Goal: Information Seeking & Learning: Learn about a topic

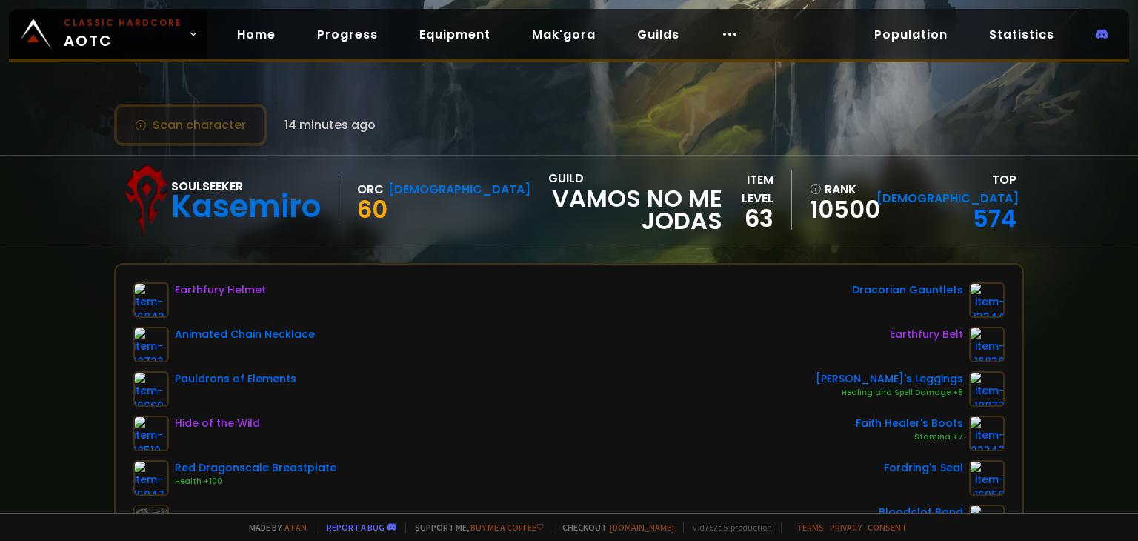
click at [221, 132] on button "Scan character" at bounding box center [190, 125] width 153 height 42
click at [154, 126] on button "Scan character" at bounding box center [190, 125] width 153 height 42
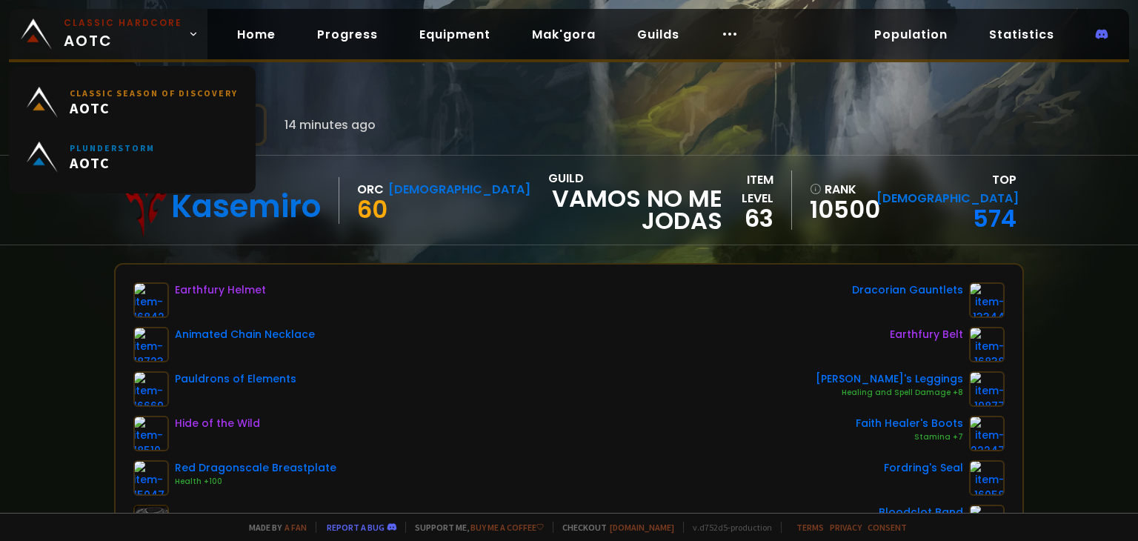
click at [124, 26] on small "Classic Hardcore" at bounding box center [123, 22] width 118 height 13
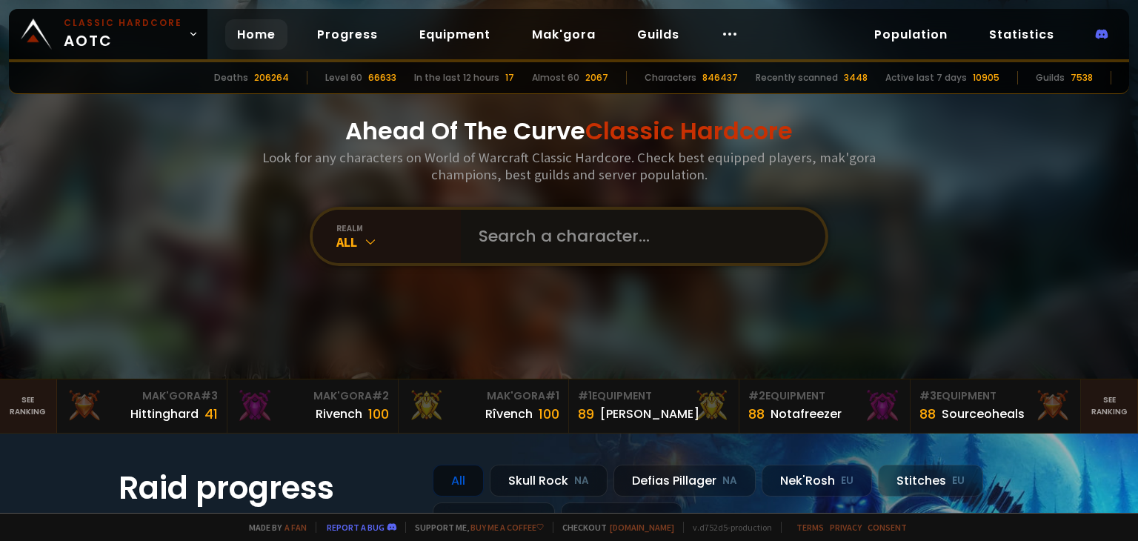
click at [526, 240] on input "text" at bounding box center [639, 236] width 338 height 53
type input "v"
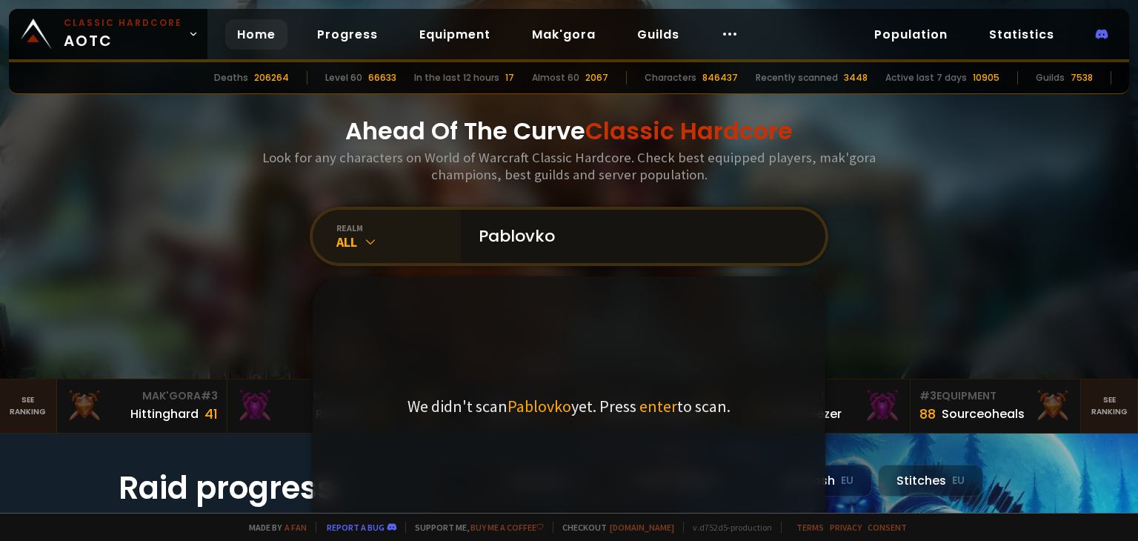
type input "Pablovko"
click at [363, 238] on icon at bounding box center [370, 241] width 15 height 15
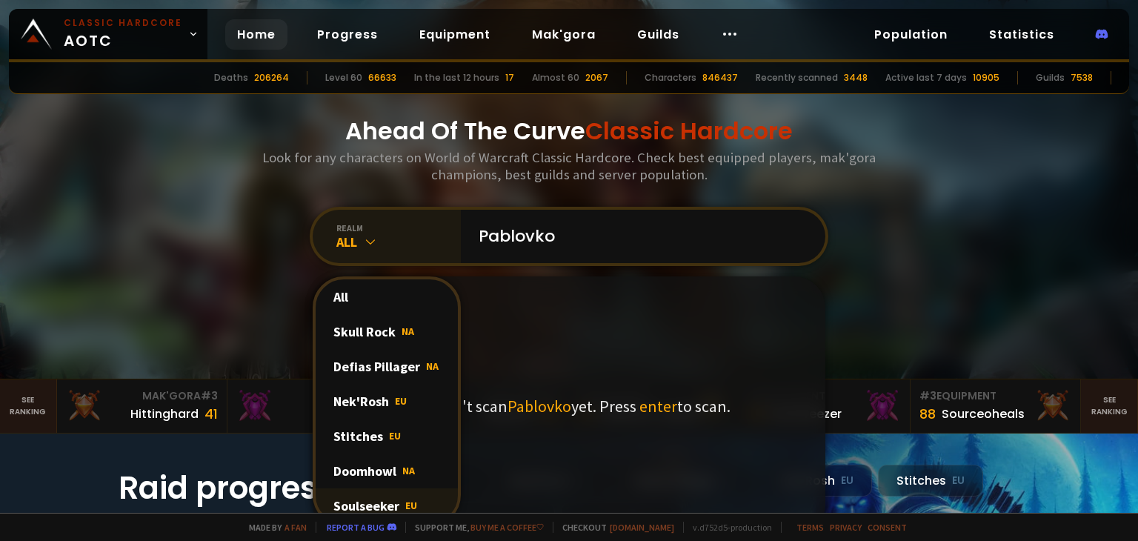
click at [377, 501] on div "Soulseeker EU" at bounding box center [387, 505] width 142 height 35
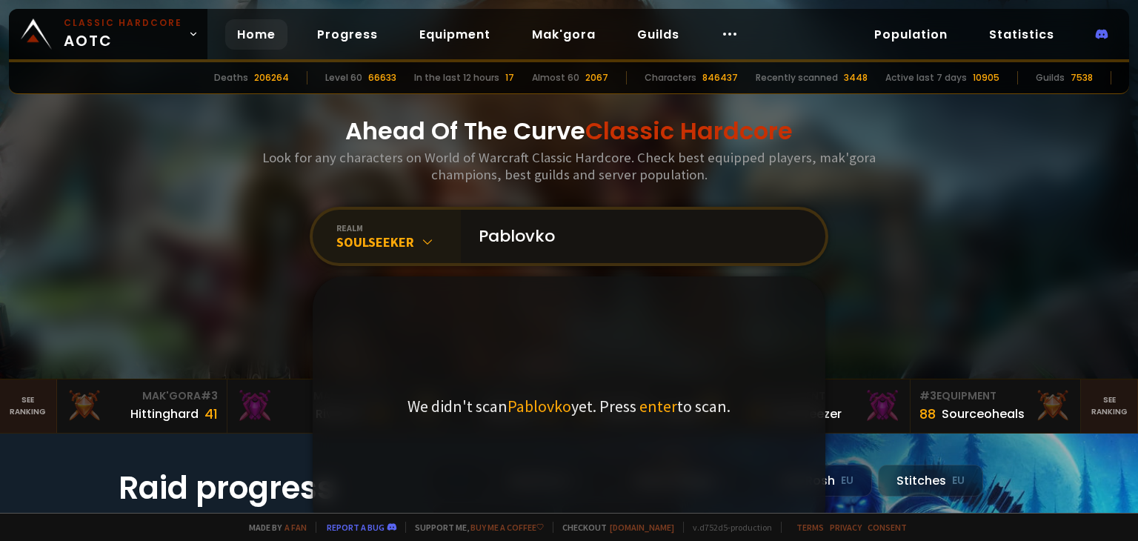
click at [614, 241] on input "Pablovko" at bounding box center [639, 236] width 338 height 53
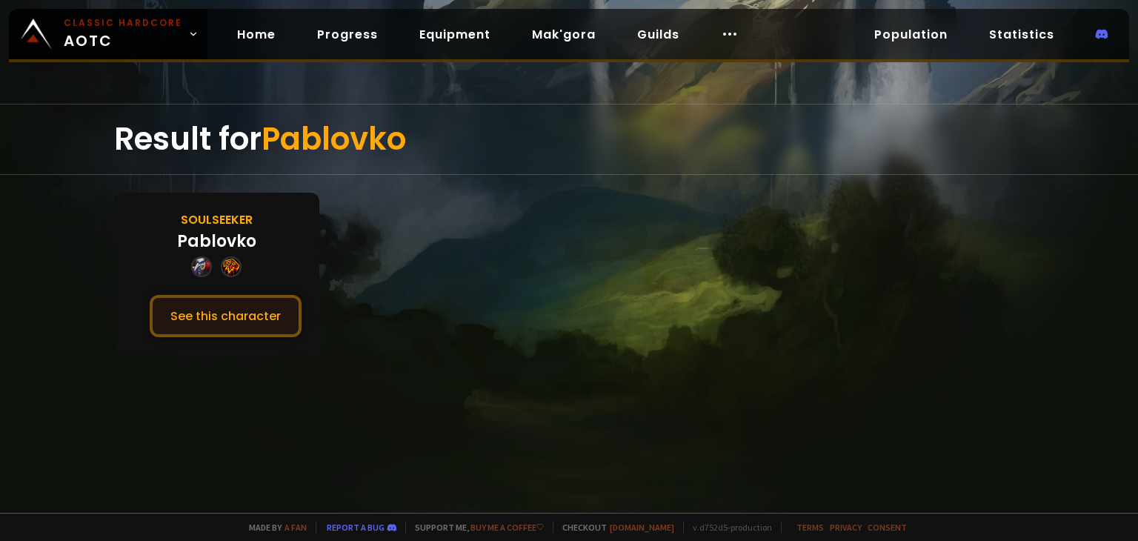
click at [220, 327] on button "See this character" at bounding box center [226, 316] width 152 height 42
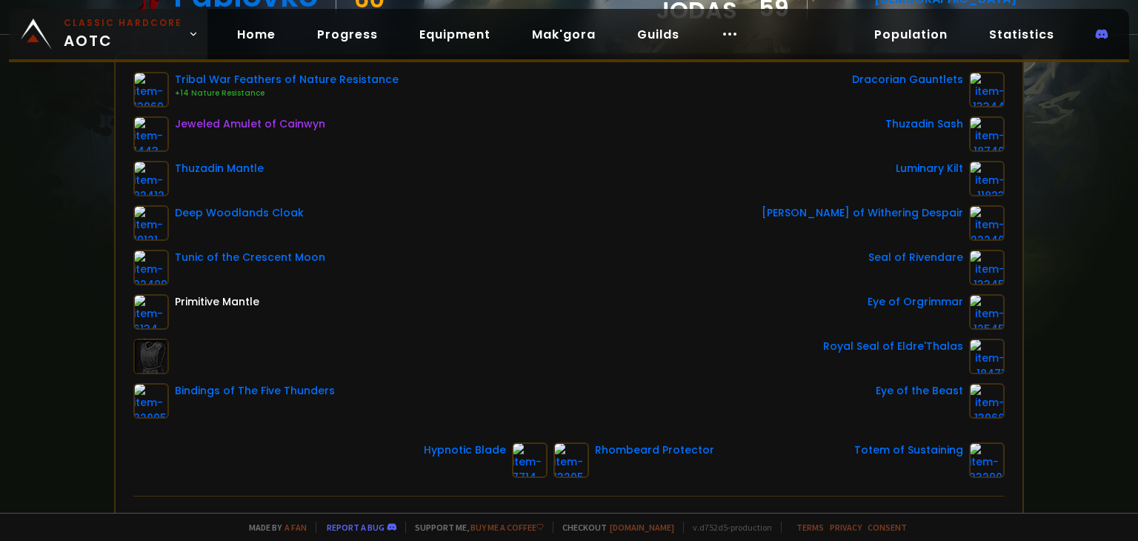
scroll to position [148, 0]
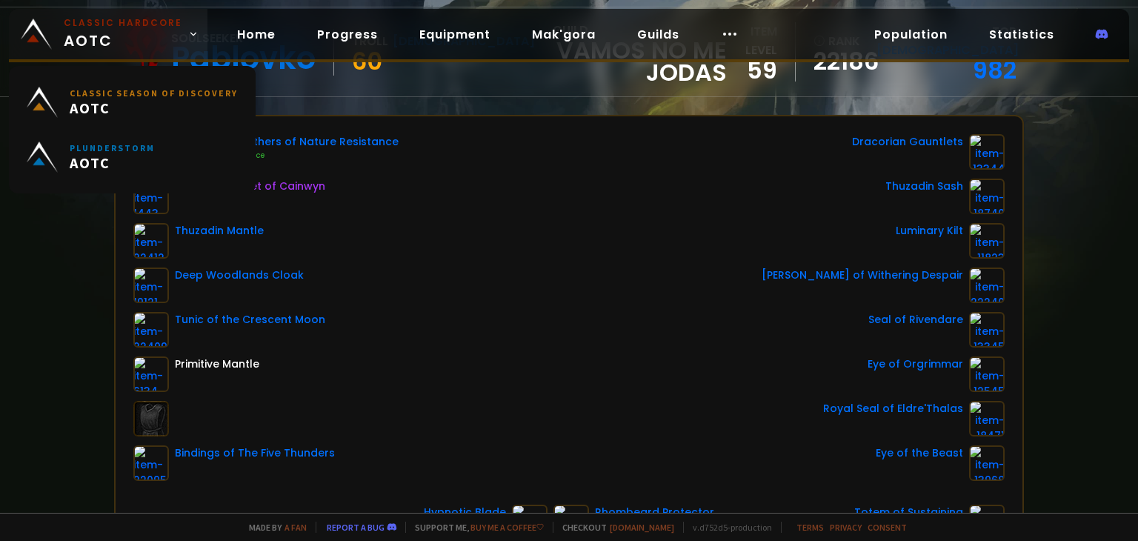
click at [87, 32] on span "Classic Hardcore AOTC" at bounding box center [123, 34] width 118 height 36
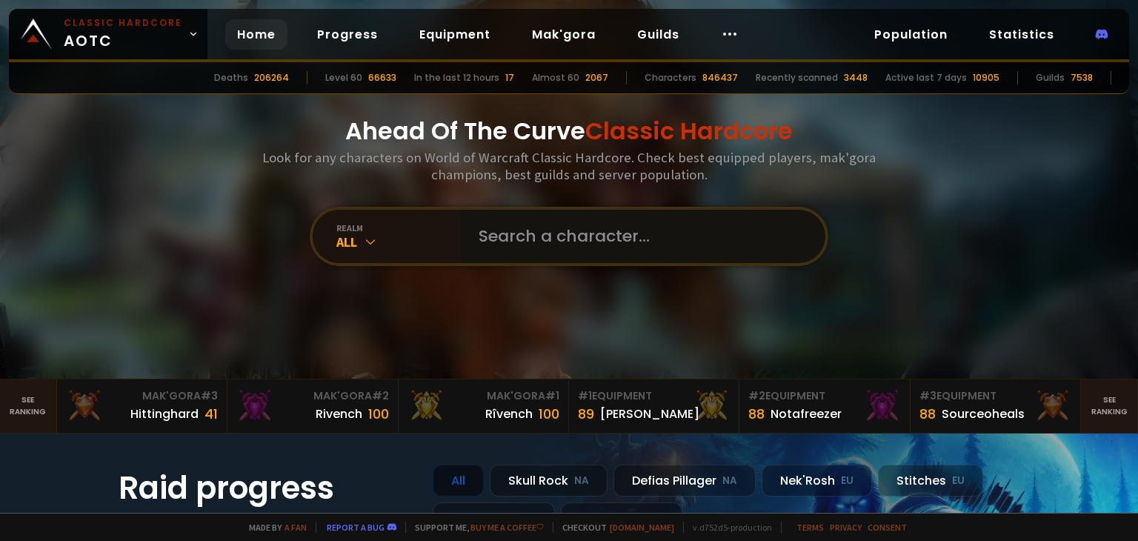
click at [527, 244] on input "text" at bounding box center [639, 236] width 338 height 53
type input "lovahless"
click at [363, 243] on icon at bounding box center [370, 241] width 15 height 15
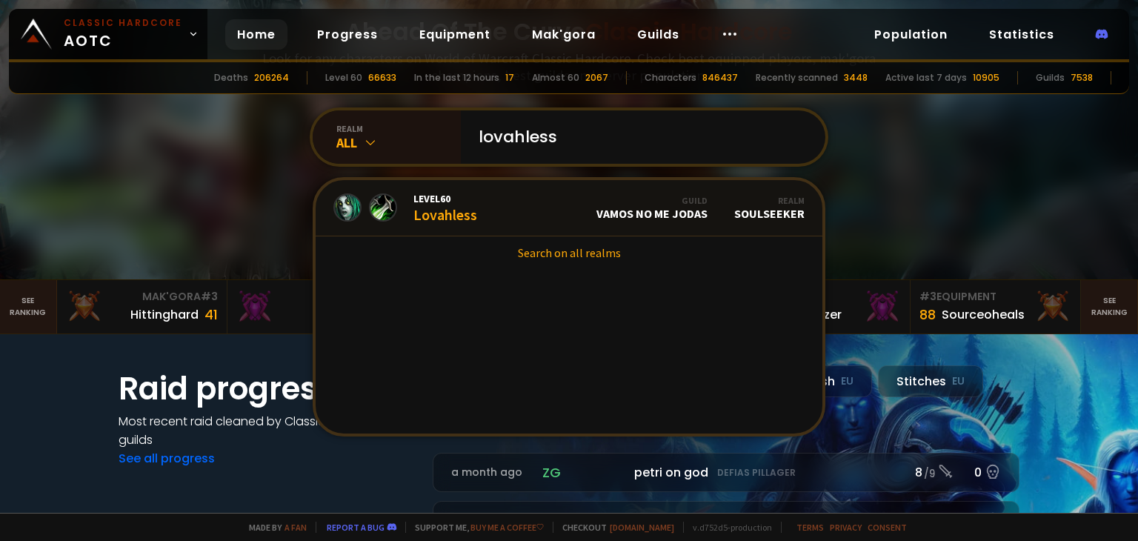
scroll to position [74, 0]
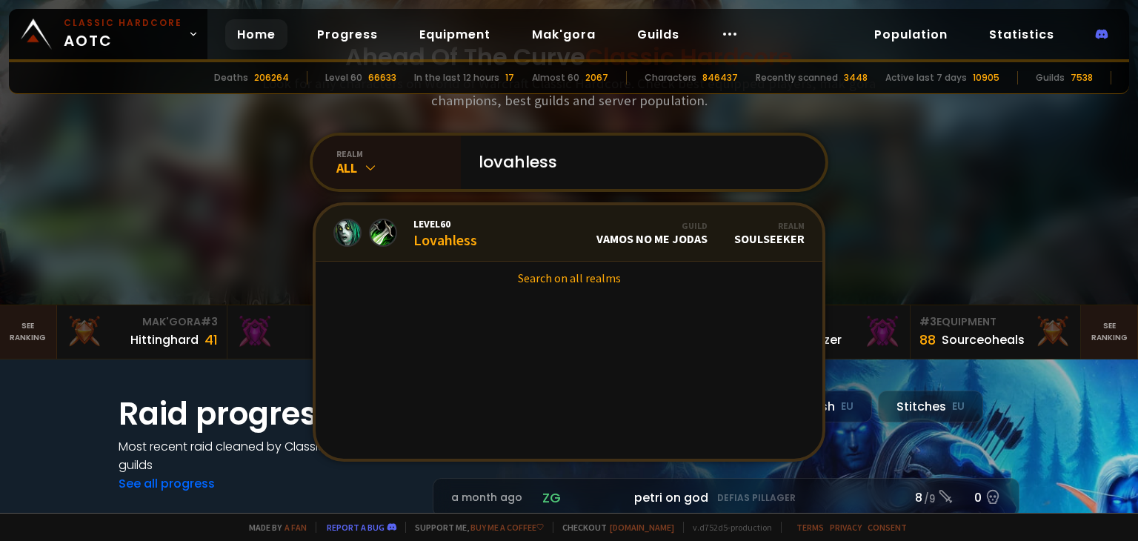
click at [433, 230] on div "Level 60 Lovahless" at bounding box center [445, 233] width 64 height 32
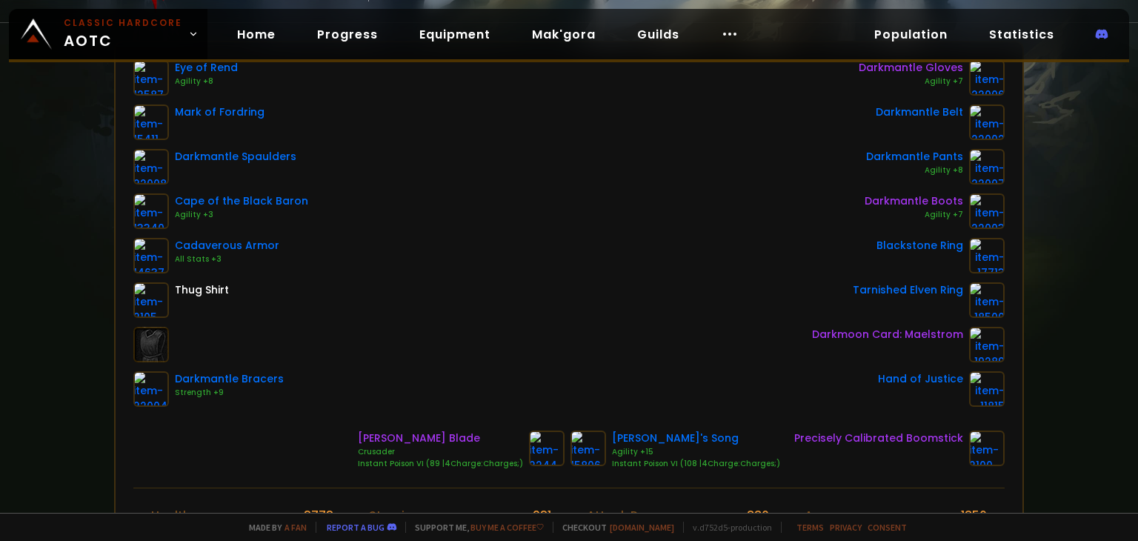
scroll to position [74, 0]
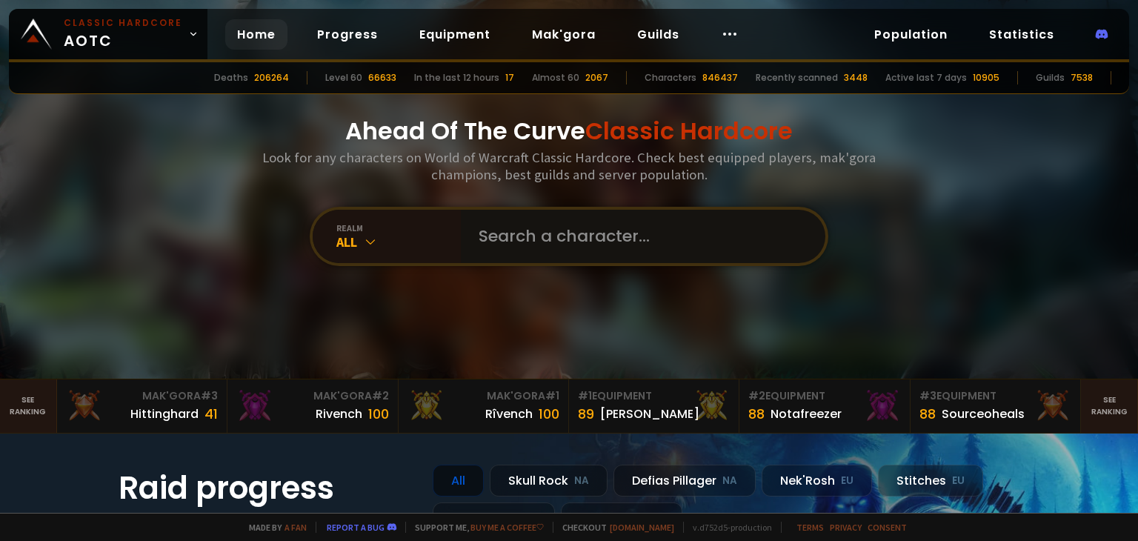
click at [492, 238] on input "text" at bounding box center [639, 236] width 338 height 53
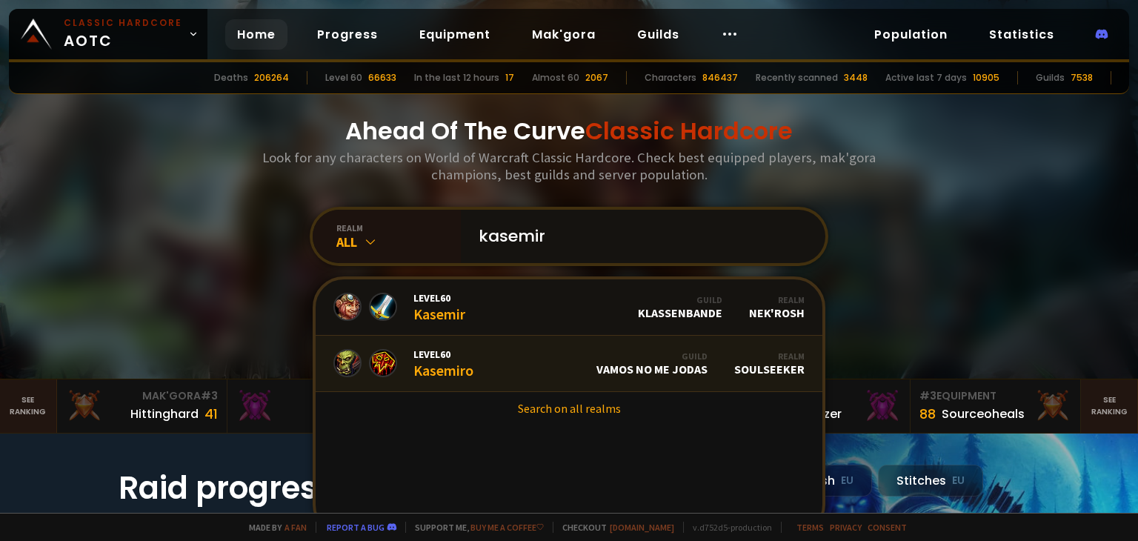
type input "kasemir"
click at [446, 360] on div "Level 60 Kasemiro" at bounding box center [443, 363] width 60 height 32
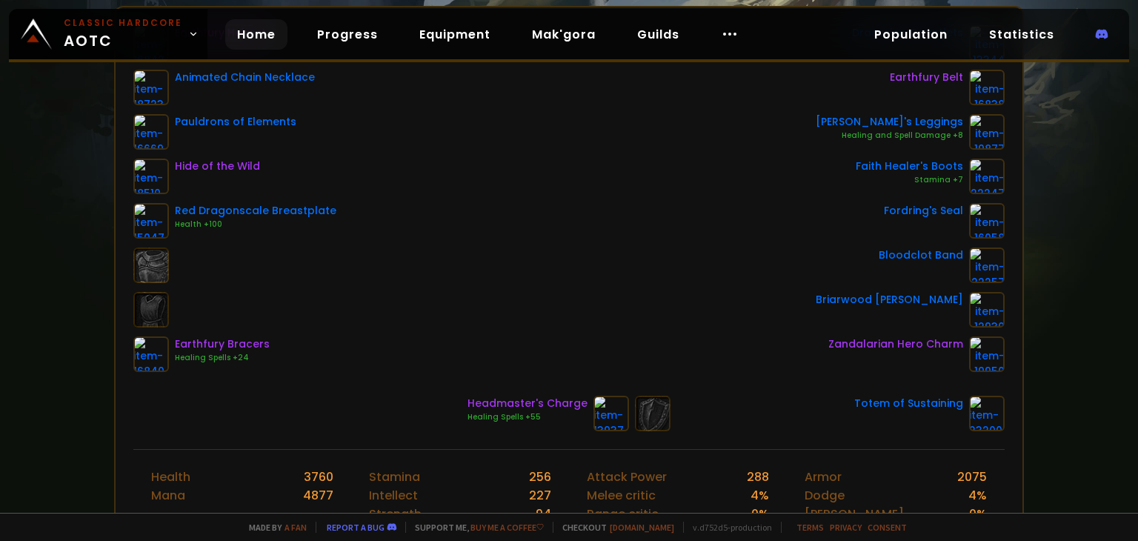
scroll to position [296, 0]
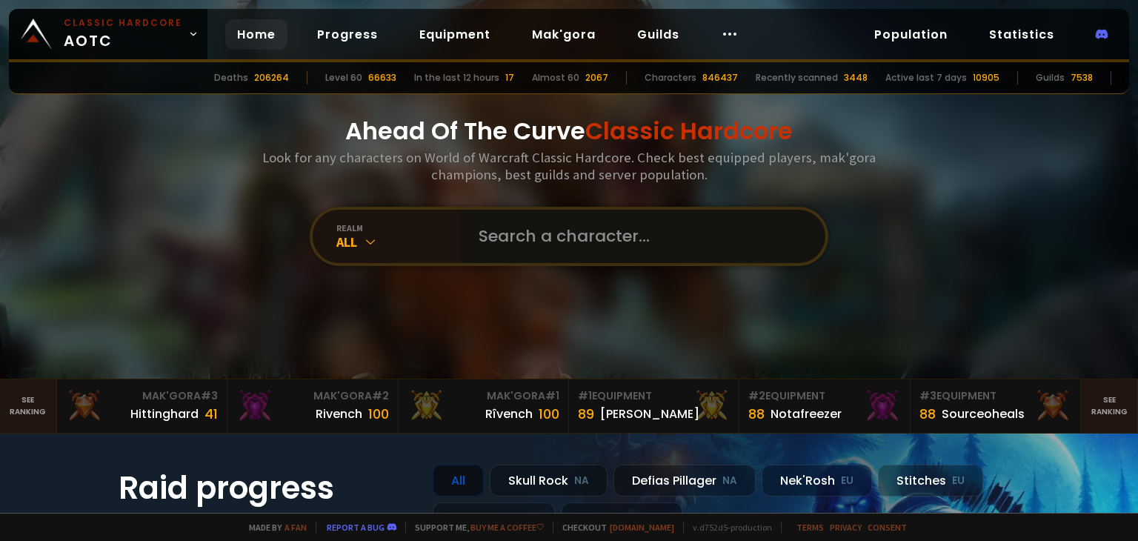
click at [540, 230] on input "text" at bounding box center [639, 236] width 338 height 53
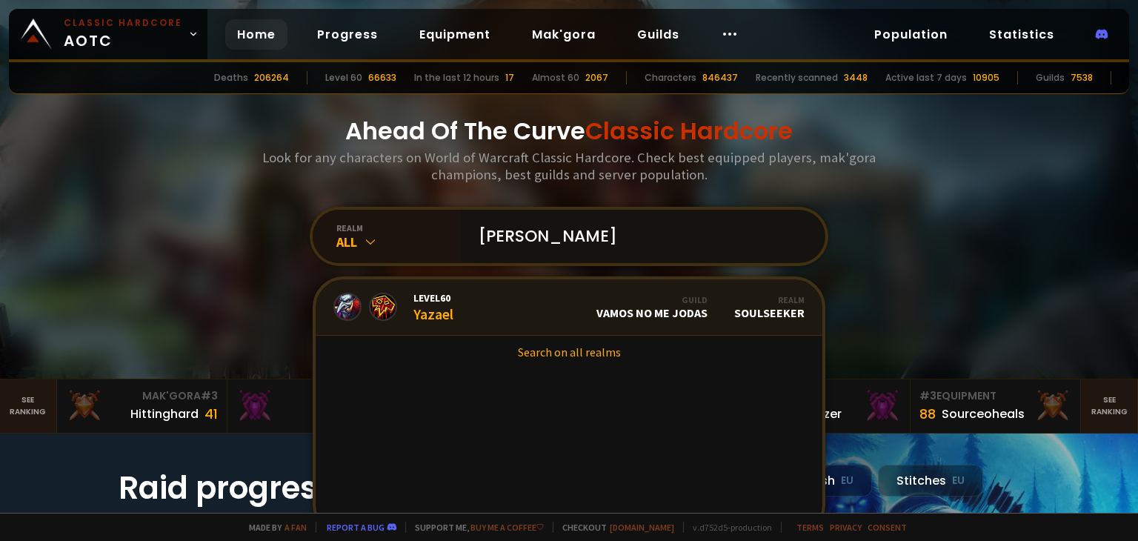
type input "[PERSON_NAME]"
click at [525, 308] on link "Level 60 Yazael Guild Vamos no me jodas Realm Soulseeker" at bounding box center [569, 307] width 507 height 56
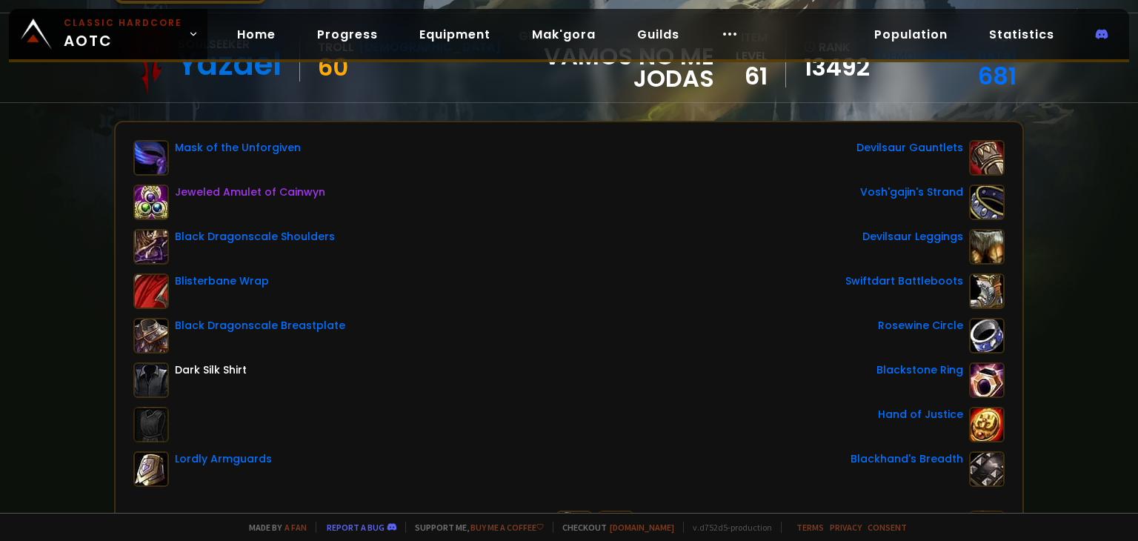
scroll to position [74, 0]
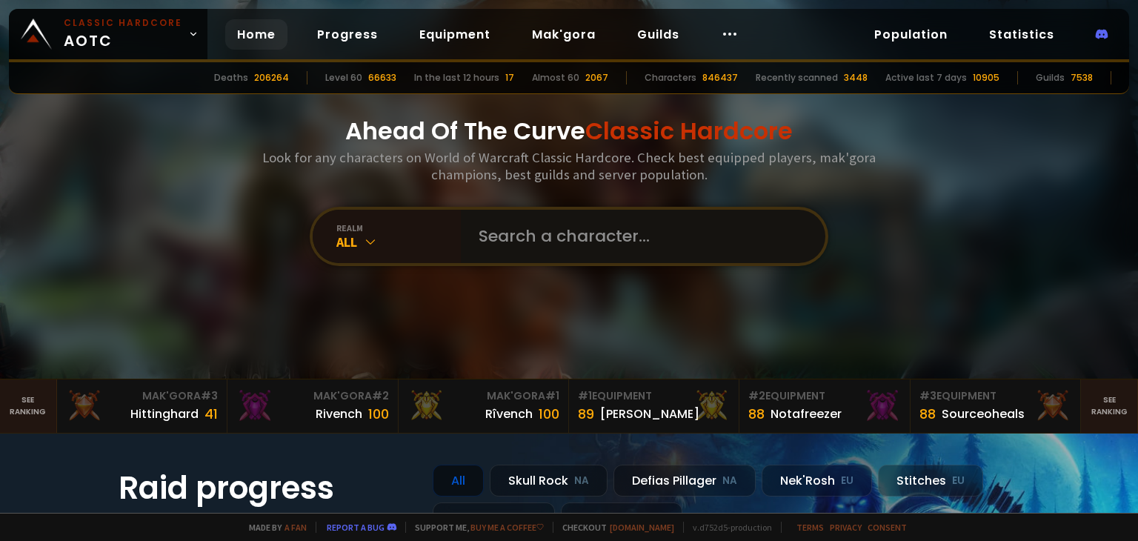
click at [538, 225] on input "text" at bounding box center [639, 236] width 338 height 53
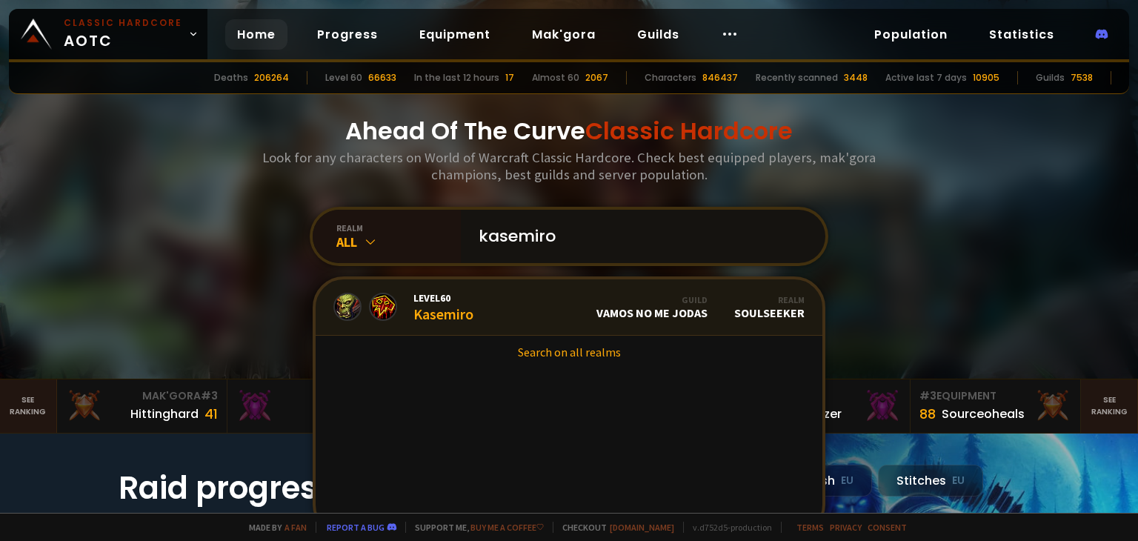
type input "kasemiro"
click at [441, 300] on span "Level 60" at bounding box center [443, 297] width 60 height 13
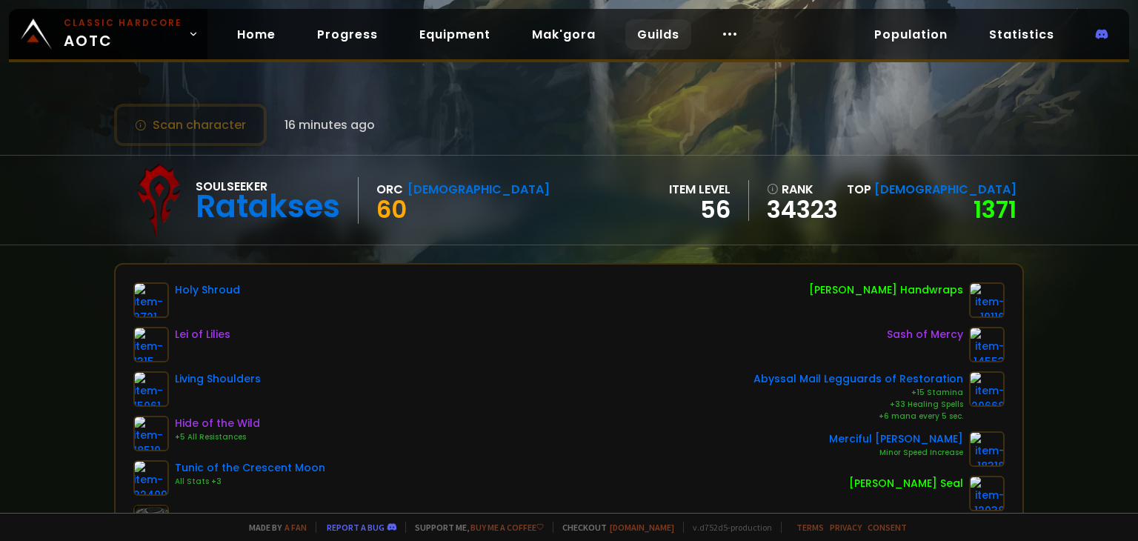
click at [662, 33] on link "Guilds" at bounding box center [658, 34] width 66 height 30
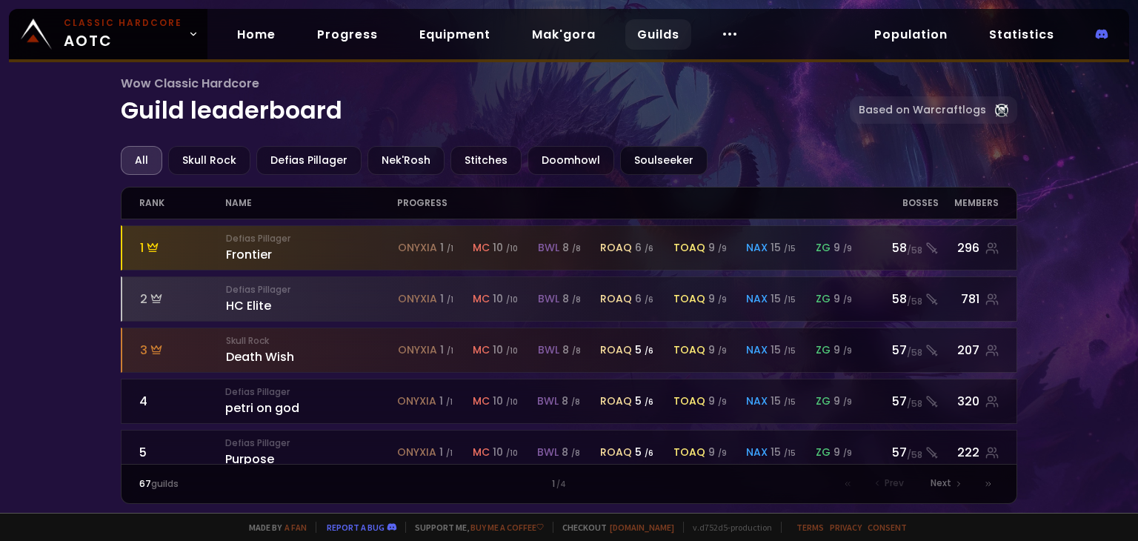
click at [647, 156] on div "Soulseeker" at bounding box center [663, 160] width 87 height 29
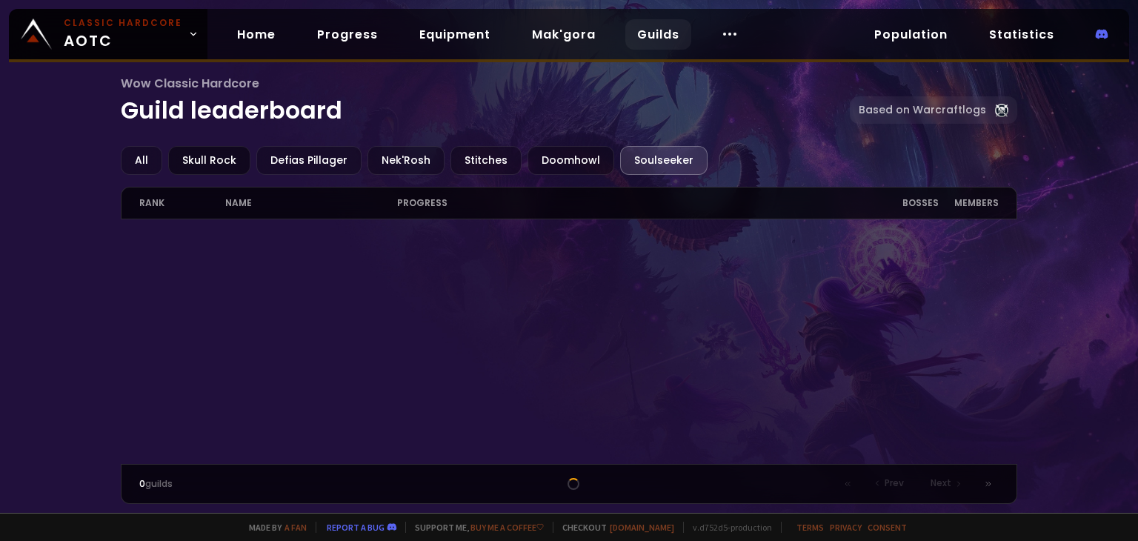
click at [216, 161] on div "Skull Rock" at bounding box center [209, 160] width 82 height 29
click at [307, 158] on div "Defias Pillager" at bounding box center [308, 160] width 105 height 29
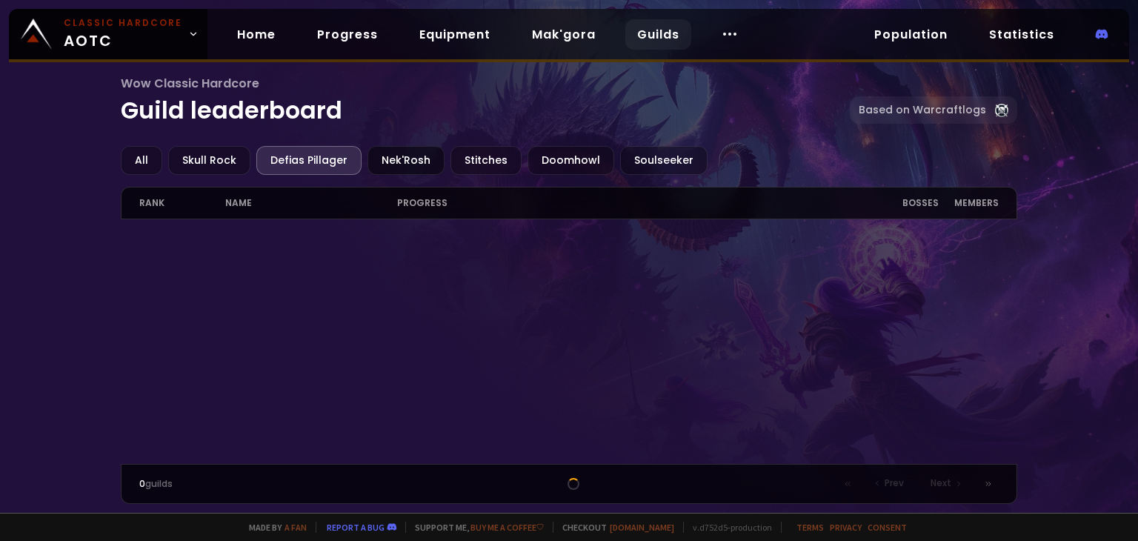
click at [404, 159] on div "Nek'Rosh" at bounding box center [405, 160] width 77 height 29
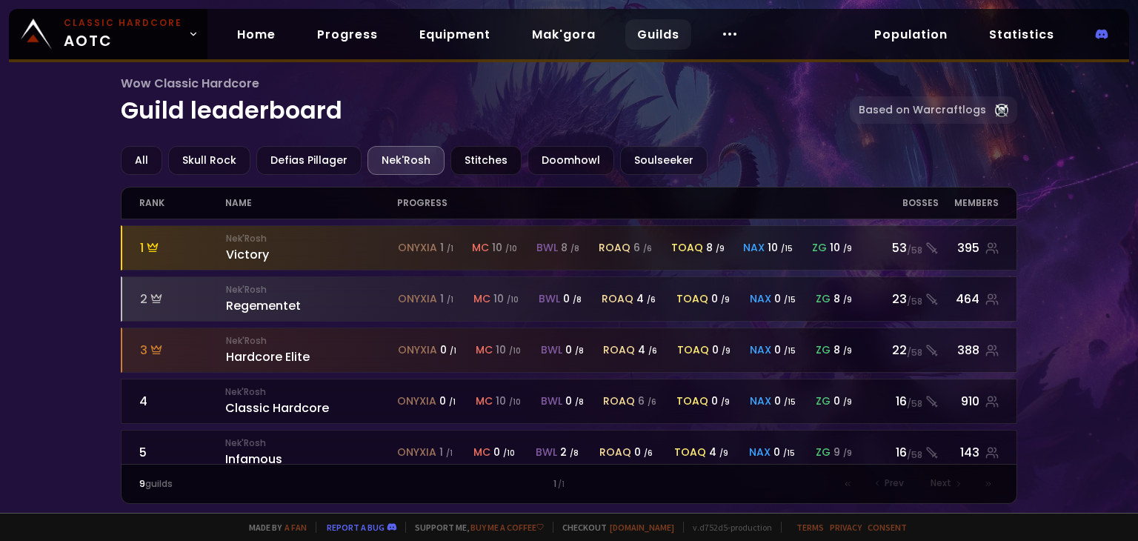
click at [477, 161] on div "Stitches" at bounding box center [485, 160] width 71 height 29
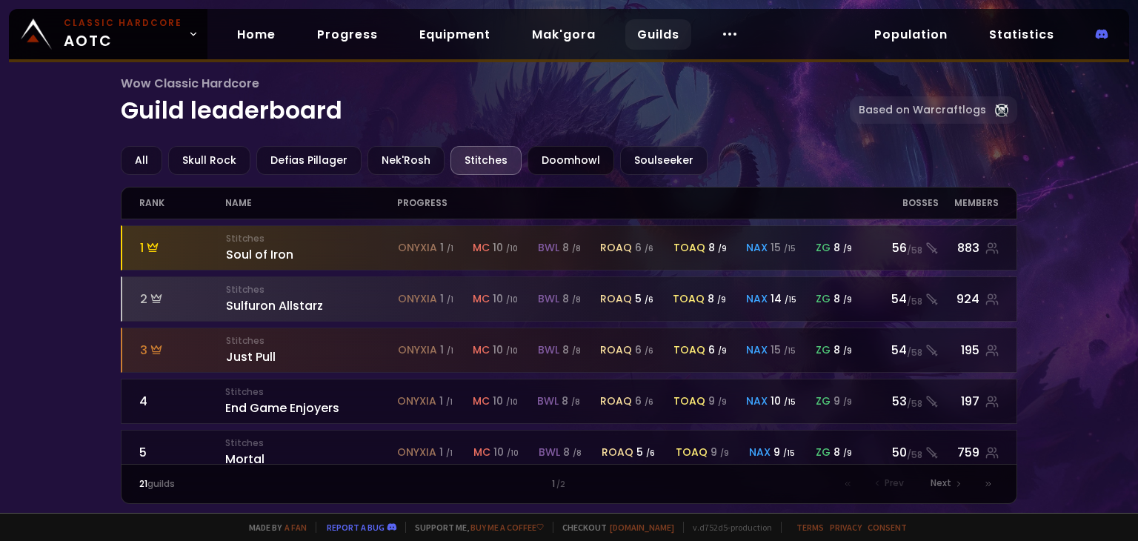
click at [572, 161] on div "Doomhowl" at bounding box center [570, 160] width 87 height 29
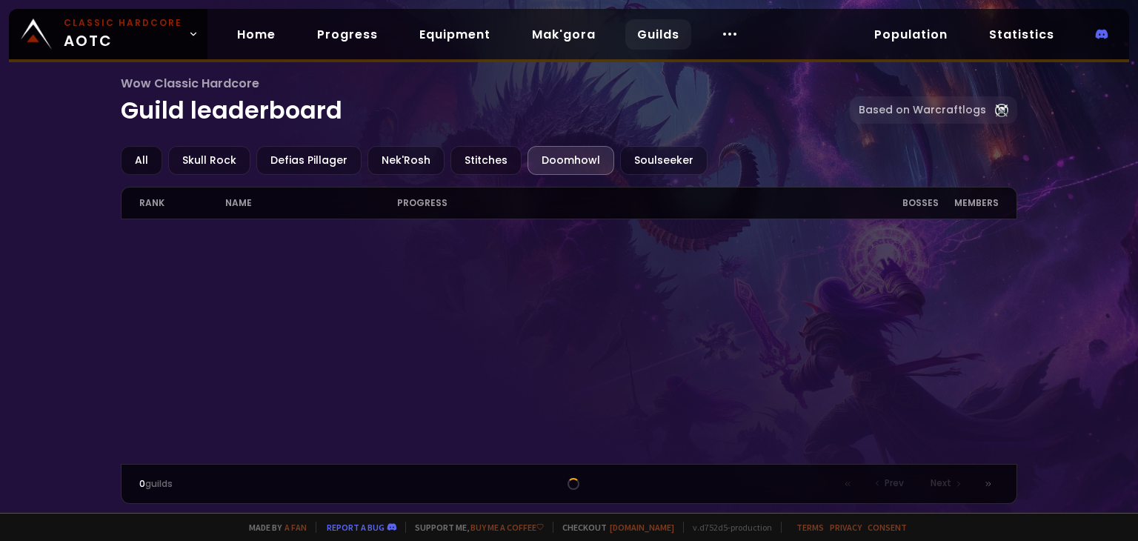
click at [142, 158] on div "All" at bounding box center [141, 160] width 41 height 29
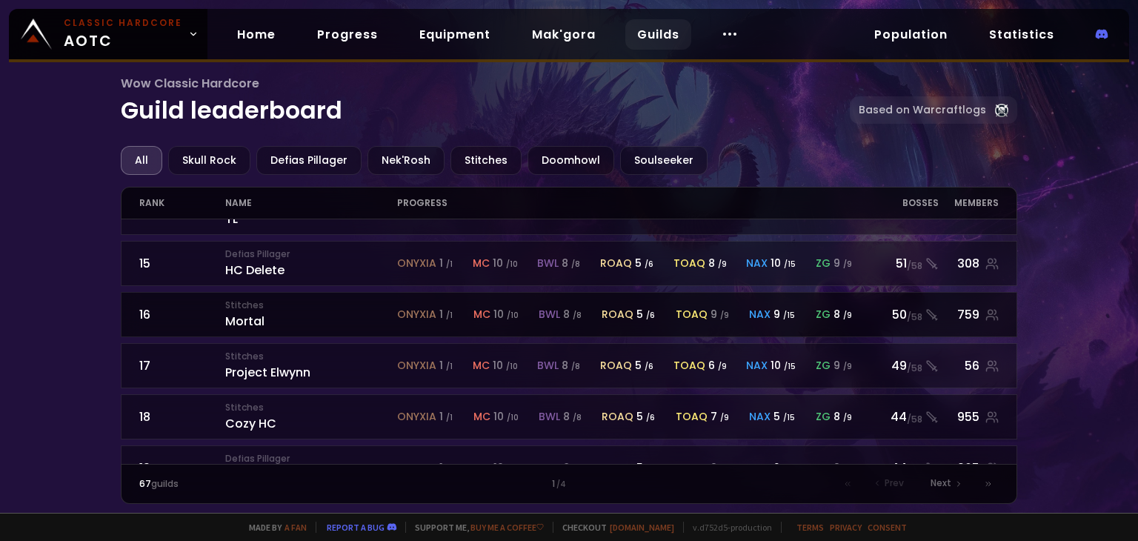
scroll to position [767, 0]
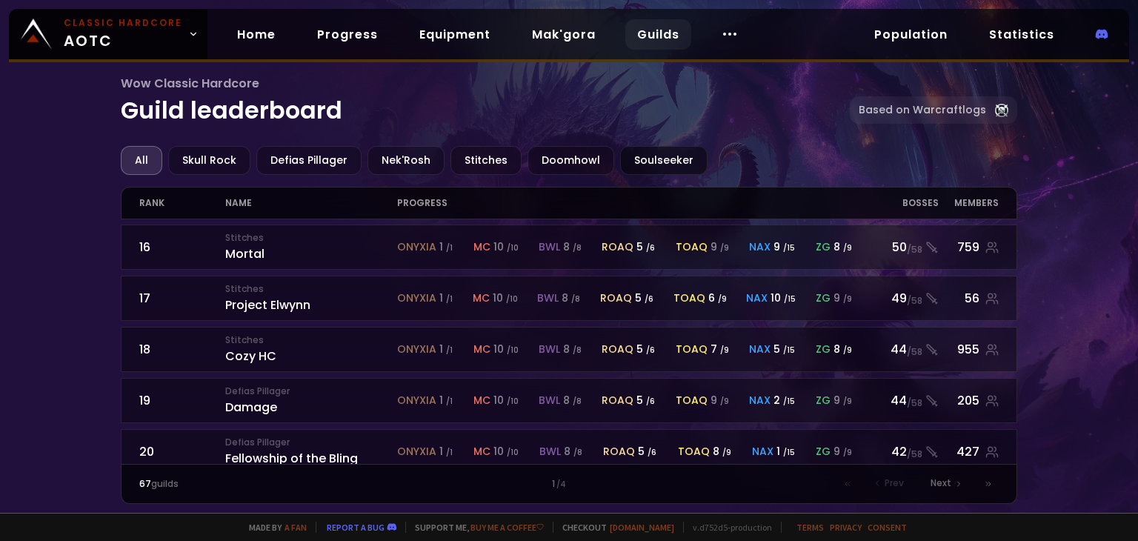
click at [644, 158] on div "Soulseeker" at bounding box center [663, 160] width 87 height 29
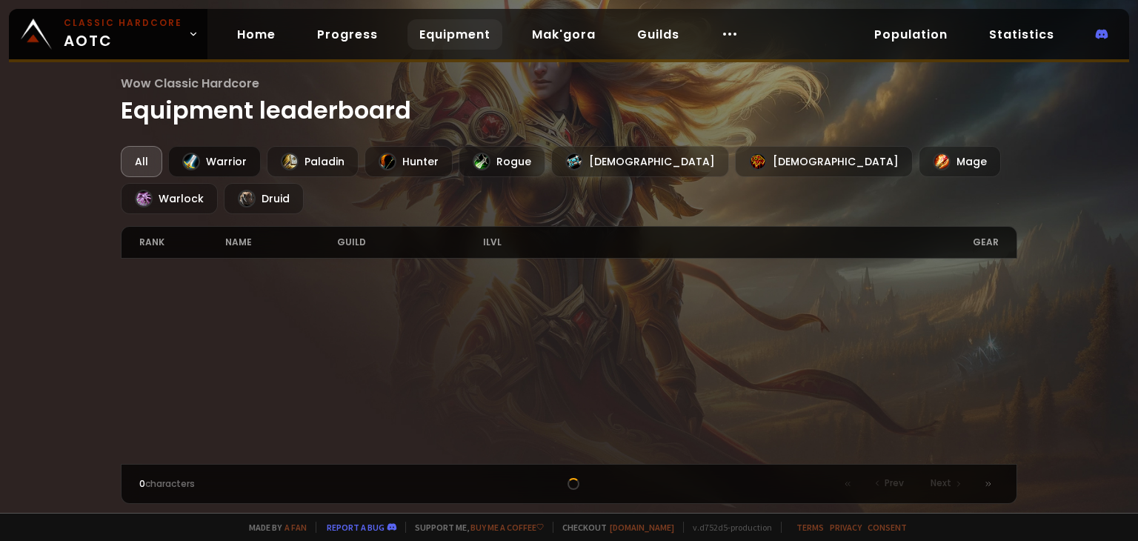
click at [231, 167] on div "Warrior" at bounding box center [214, 161] width 93 height 31
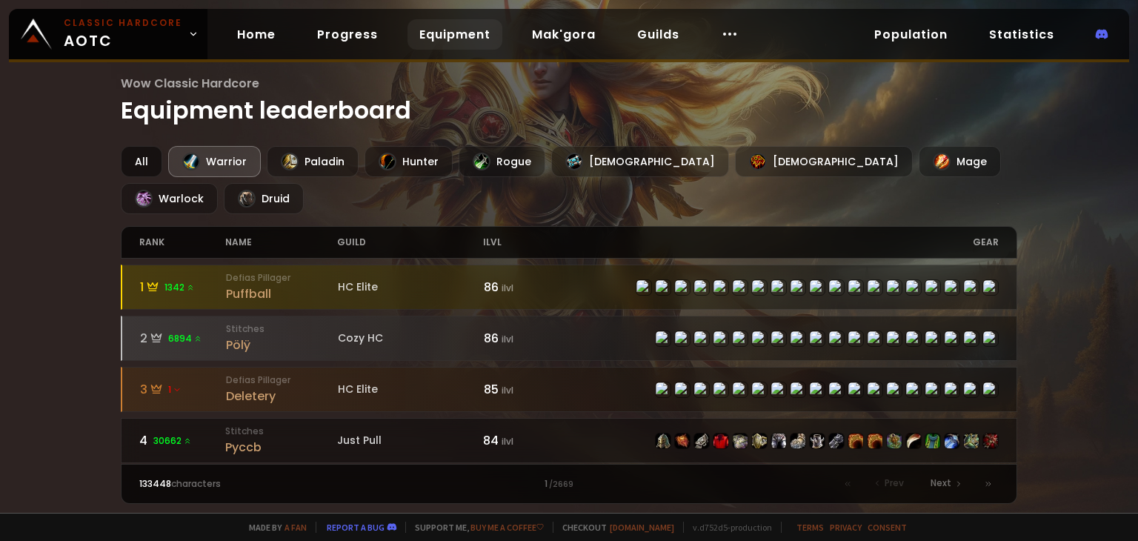
click at [152, 155] on div "All" at bounding box center [141, 161] width 41 height 31
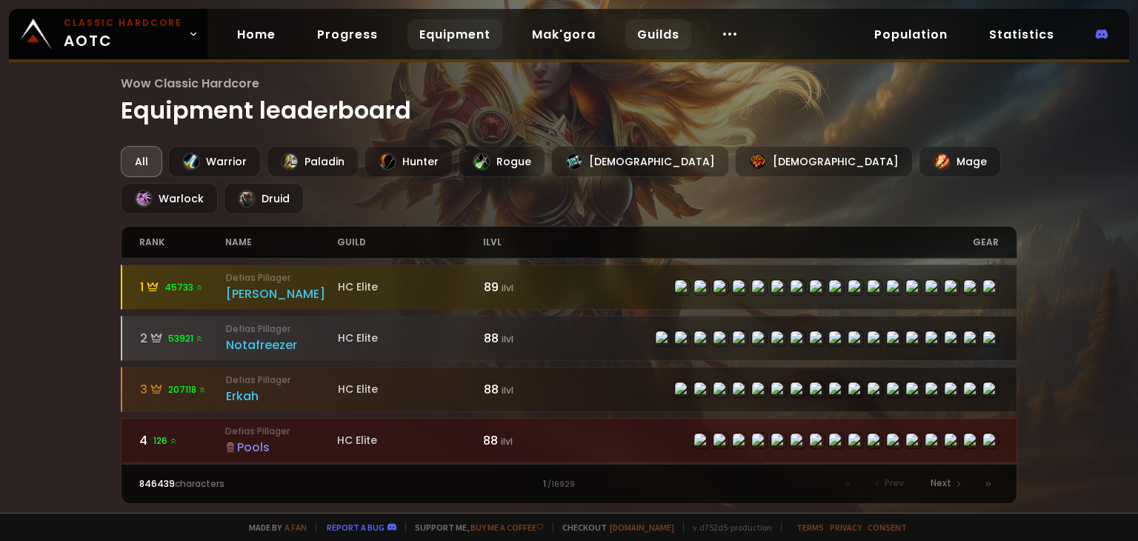
click at [626, 42] on link "Guilds" at bounding box center [658, 34] width 66 height 30
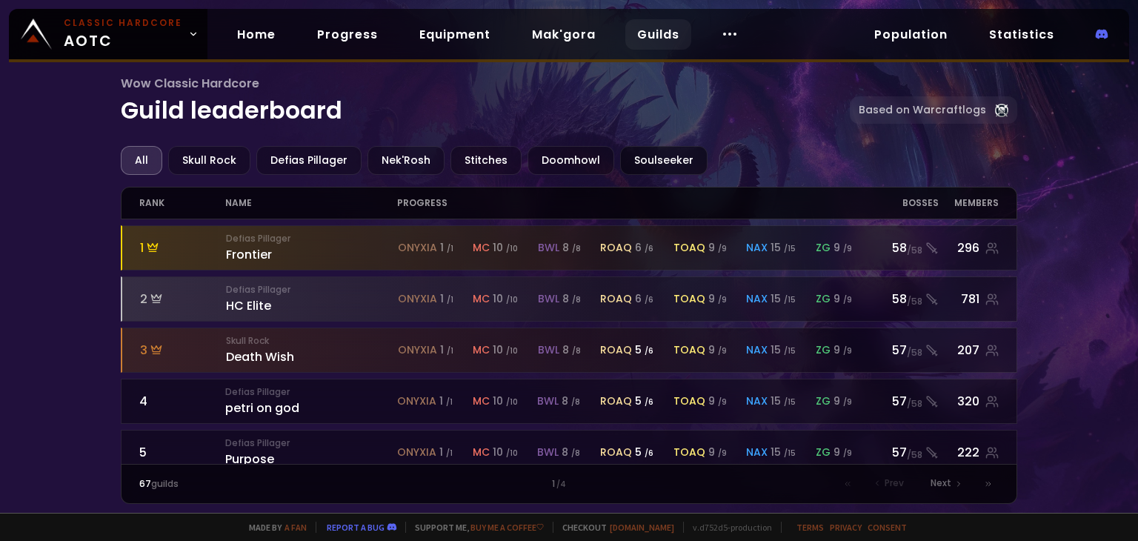
click at [658, 158] on div "Soulseeker" at bounding box center [663, 160] width 87 height 29
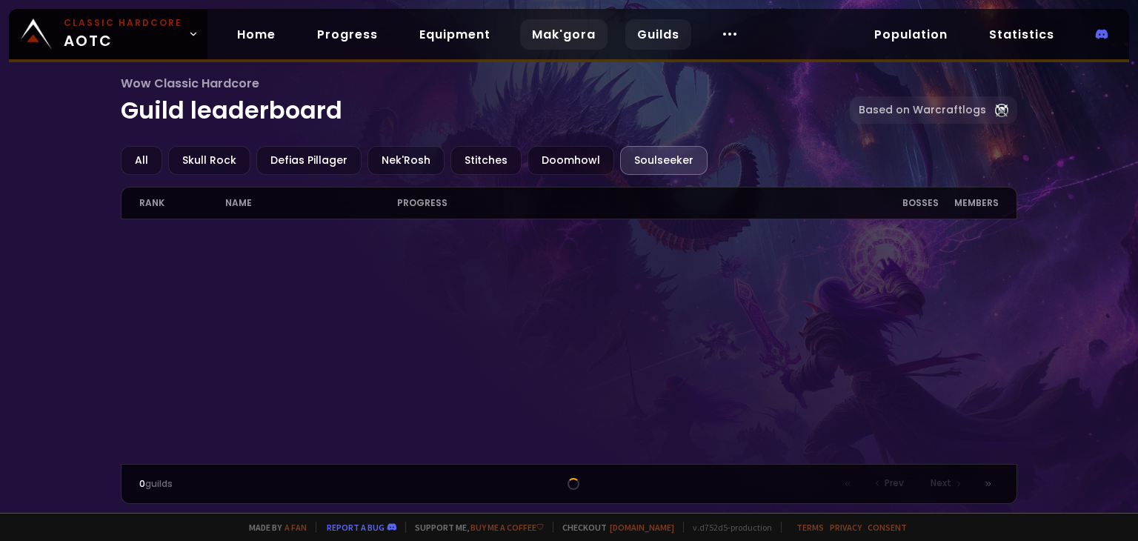
click at [553, 29] on link "Mak'gora" at bounding box center [563, 34] width 87 height 30
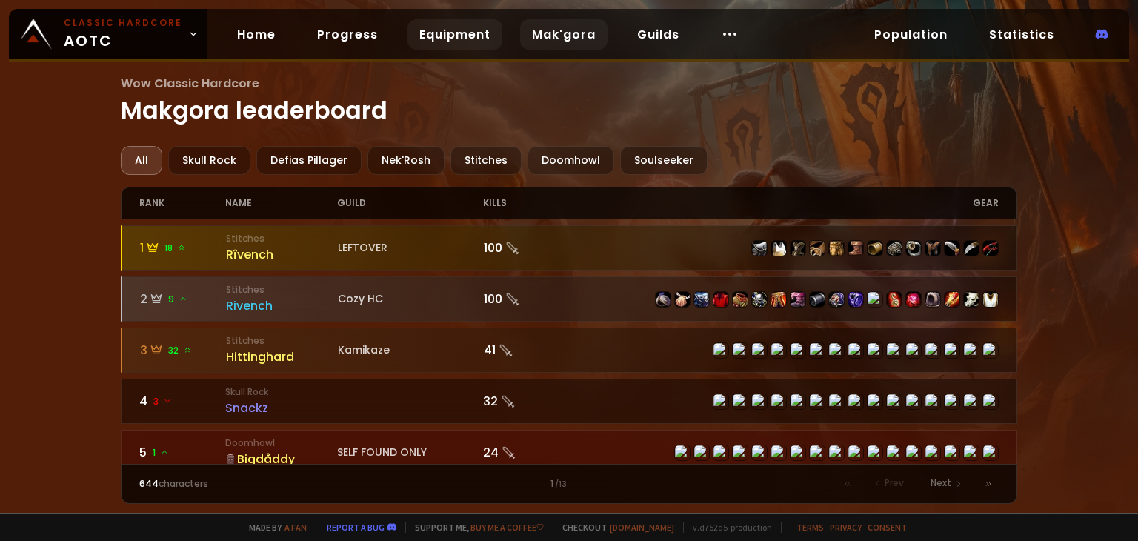
click at [449, 33] on link "Equipment" at bounding box center [454, 34] width 95 height 30
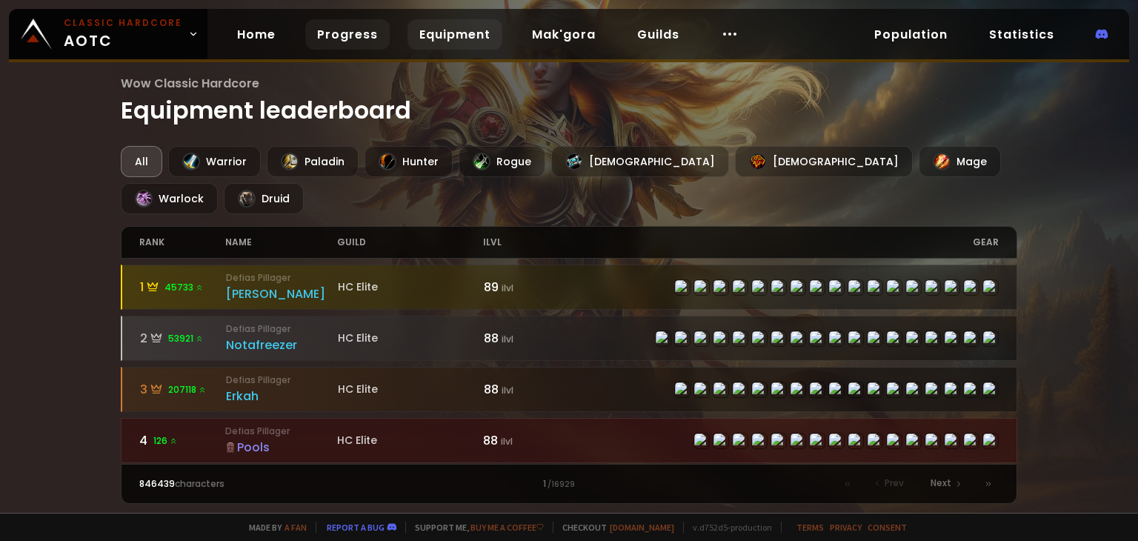
click at [353, 32] on link "Progress" at bounding box center [347, 34] width 84 height 30
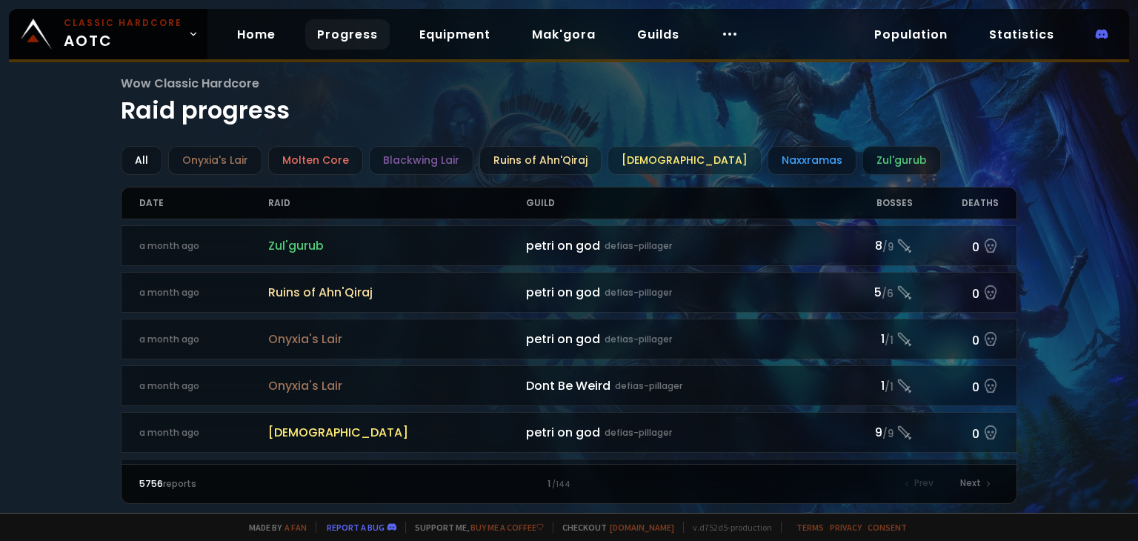
click at [862, 156] on div "Zul'gurub" at bounding box center [901, 160] width 79 height 29
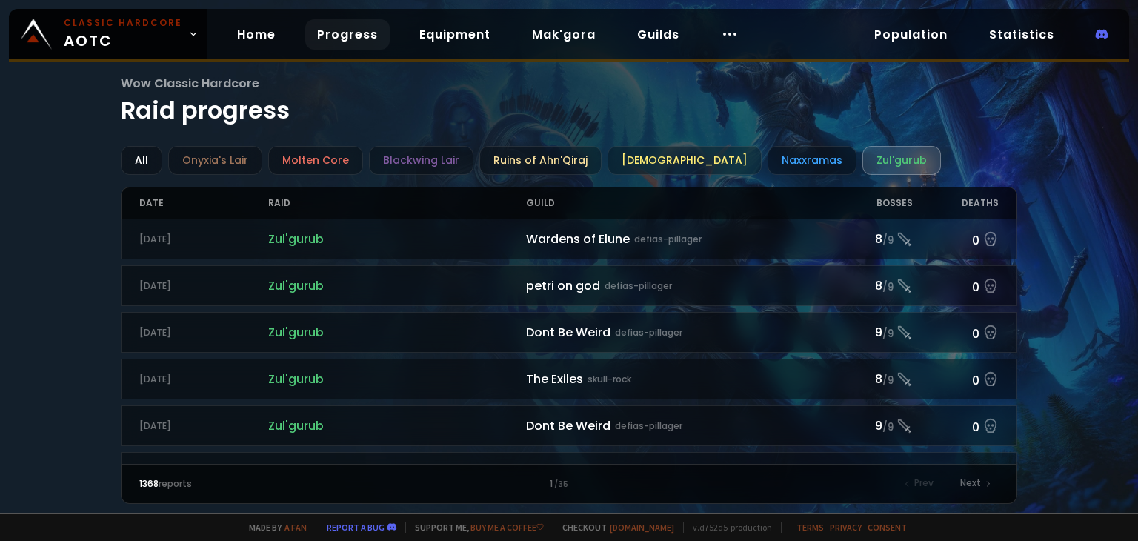
scroll to position [1597, 0]
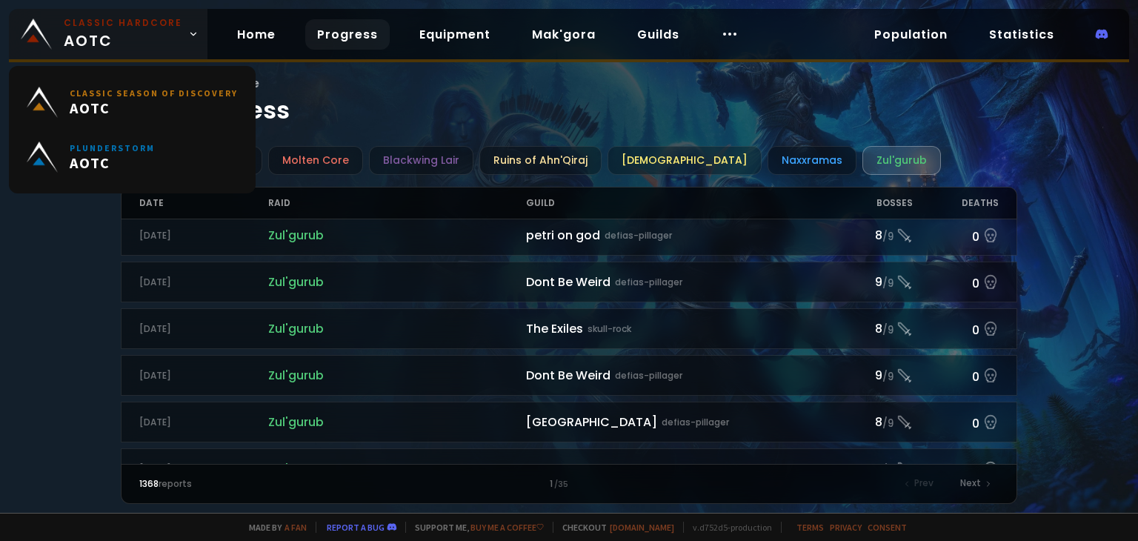
click at [121, 36] on span "Classic Hardcore AOTC" at bounding box center [123, 34] width 118 height 36
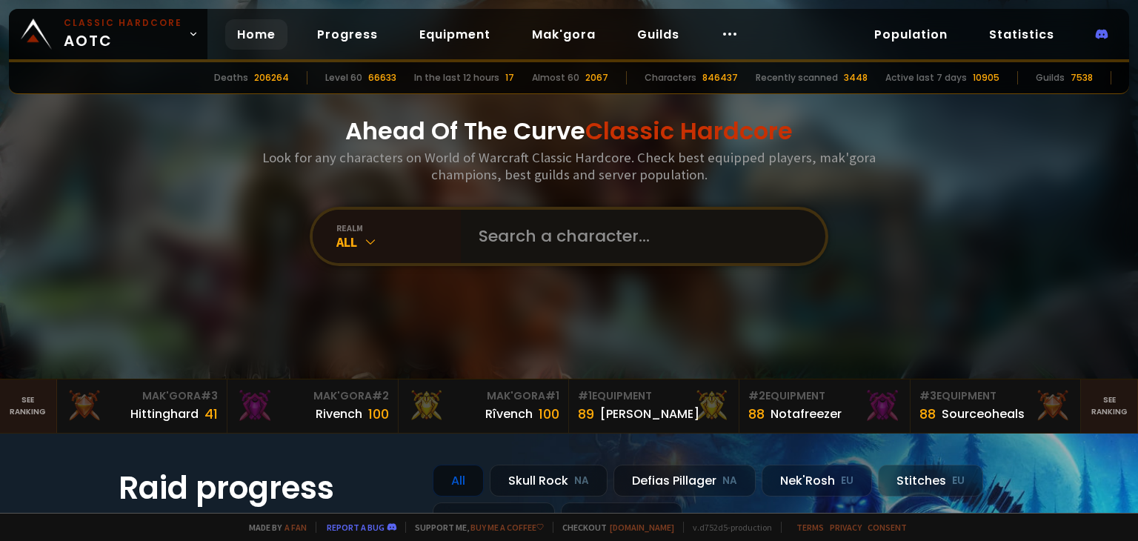
click at [557, 241] on input "text" at bounding box center [639, 236] width 338 height 53
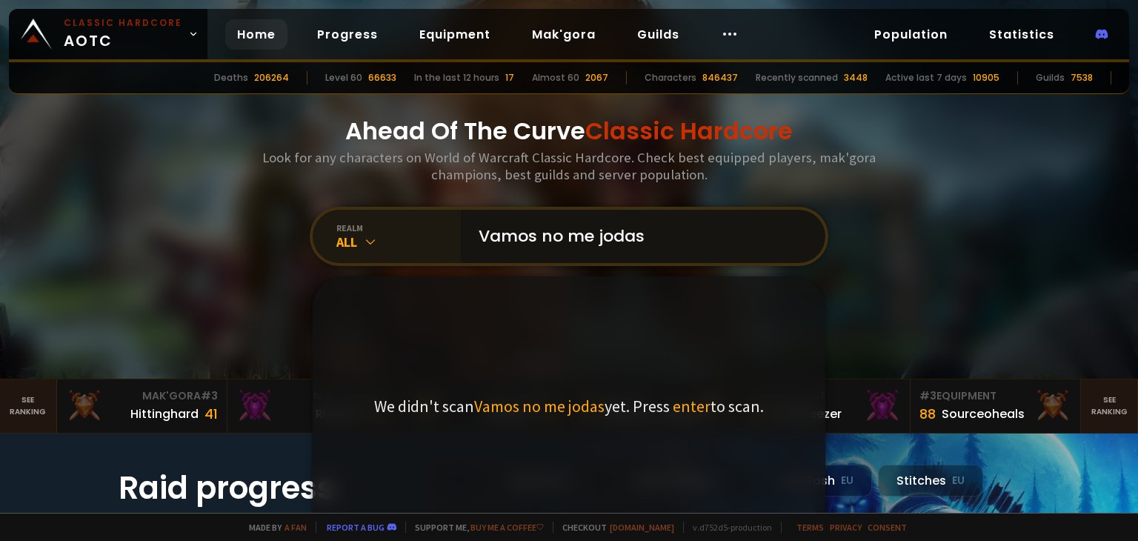
type input "Vamos no me jodas"
click at [383, 241] on div "All" at bounding box center [398, 241] width 124 height 17
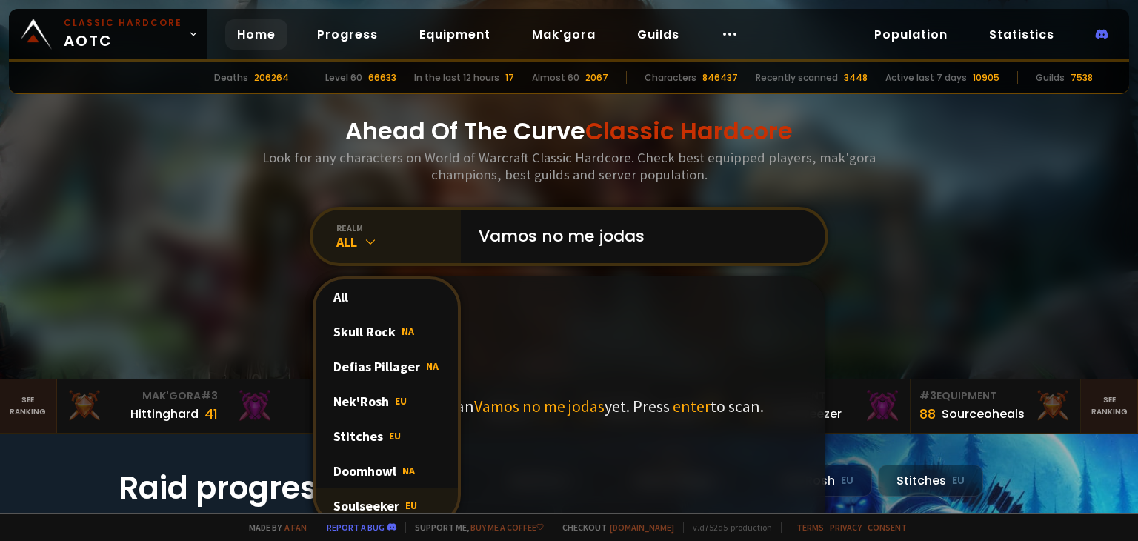
click at [385, 498] on div "Soulseeker EU" at bounding box center [387, 505] width 142 height 35
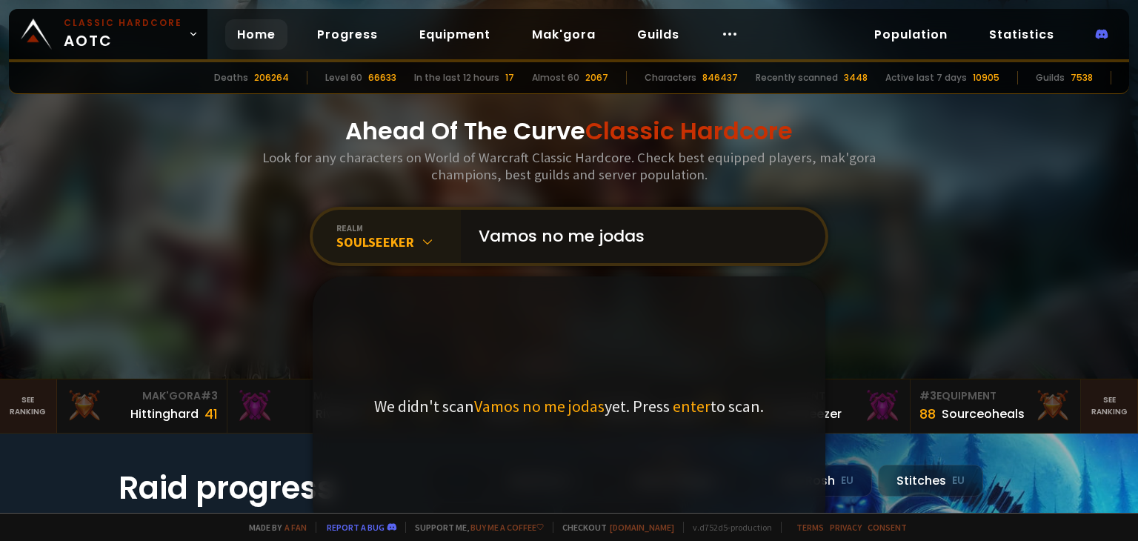
click at [732, 258] on input "Vamos no me jodas" at bounding box center [639, 236] width 338 height 53
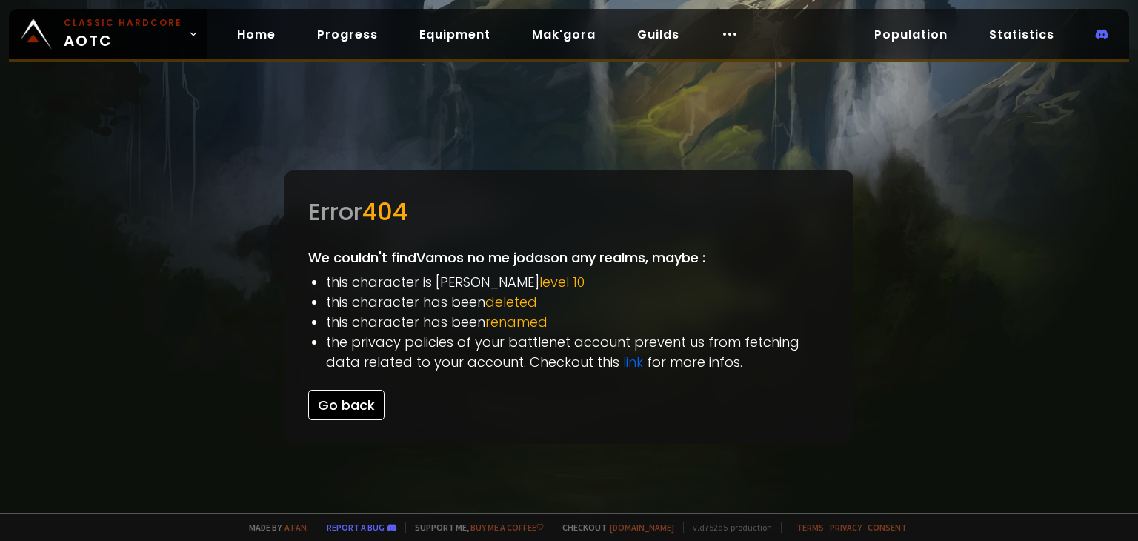
click at [340, 414] on button "Go back" at bounding box center [346, 405] width 76 height 30
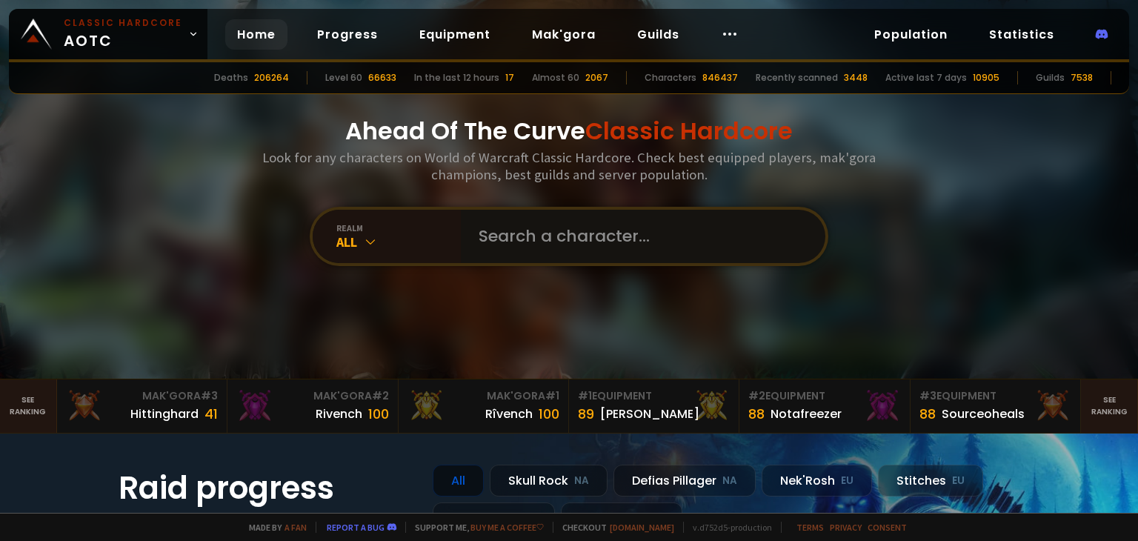
click at [556, 241] on input "text" at bounding box center [639, 236] width 338 height 53
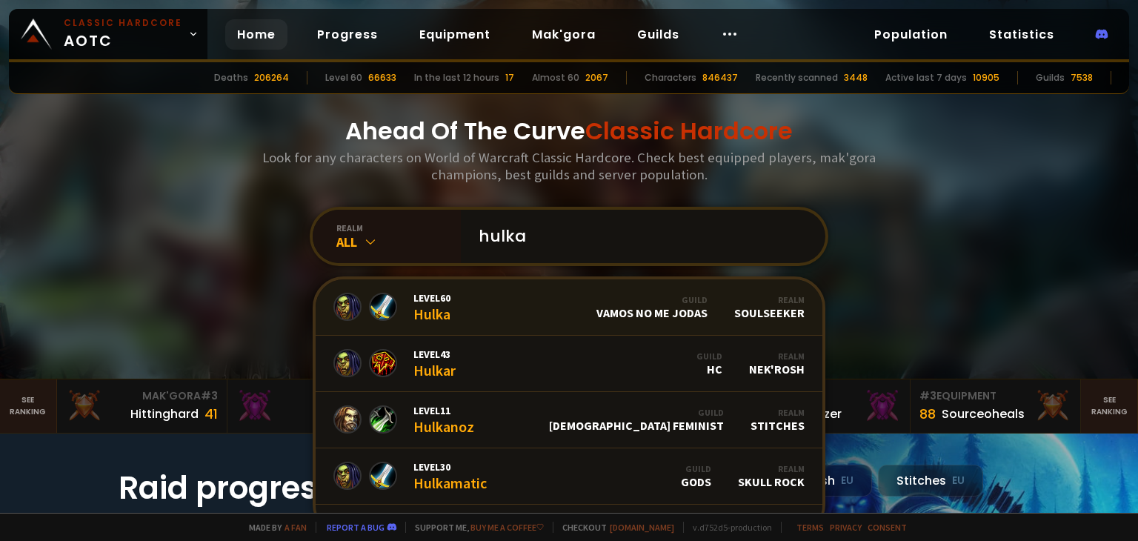
type input "hulka"
click at [608, 312] on div "Guild Vamos no me jodas" at bounding box center [651, 307] width 111 height 26
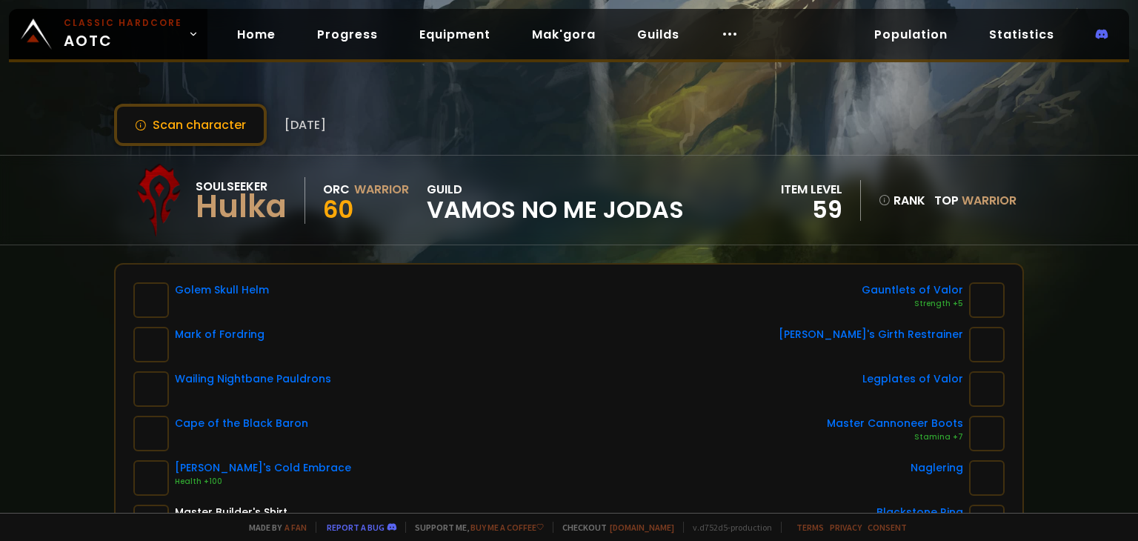
click at [498, 212] on span "Vamos no me jodas" at bounding box center [555, 209] width 257 height 22
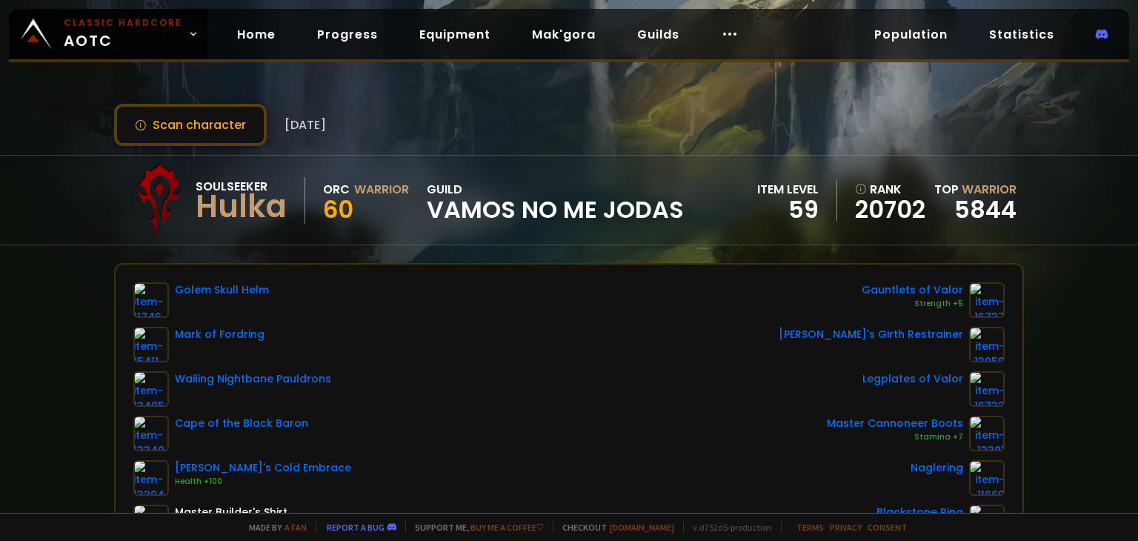
click at [608, 211] on span "Vamos no me jodas" at bounding box center [555, 209] width 257 height 22
click at [202, 124] on button "Scan character" at bounding box center [190, 125] width 153 height 42
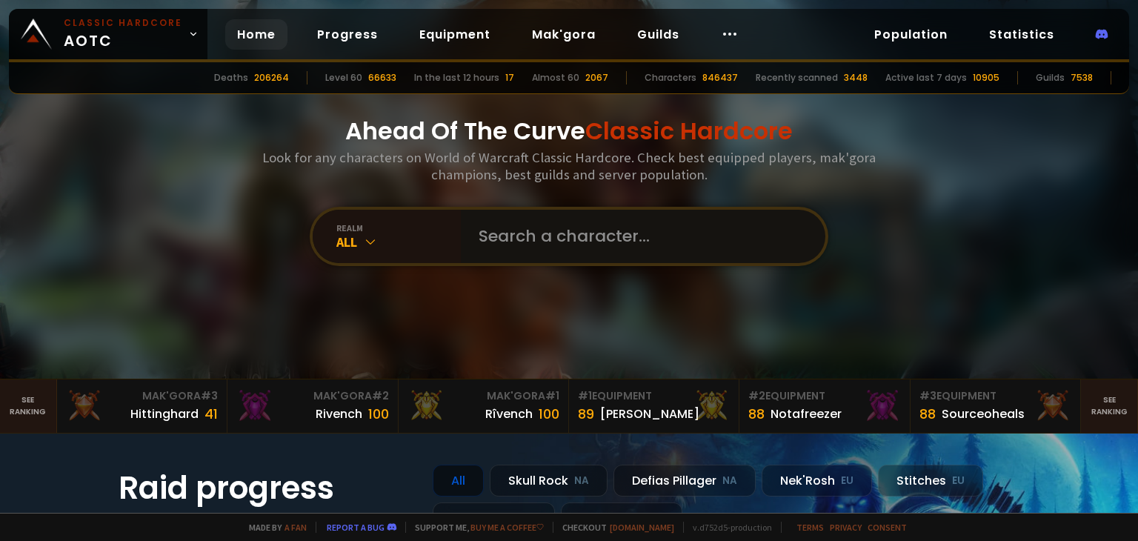
click at [552, 243] on input "text" at bounding box center [639, 236] width 338 height 53
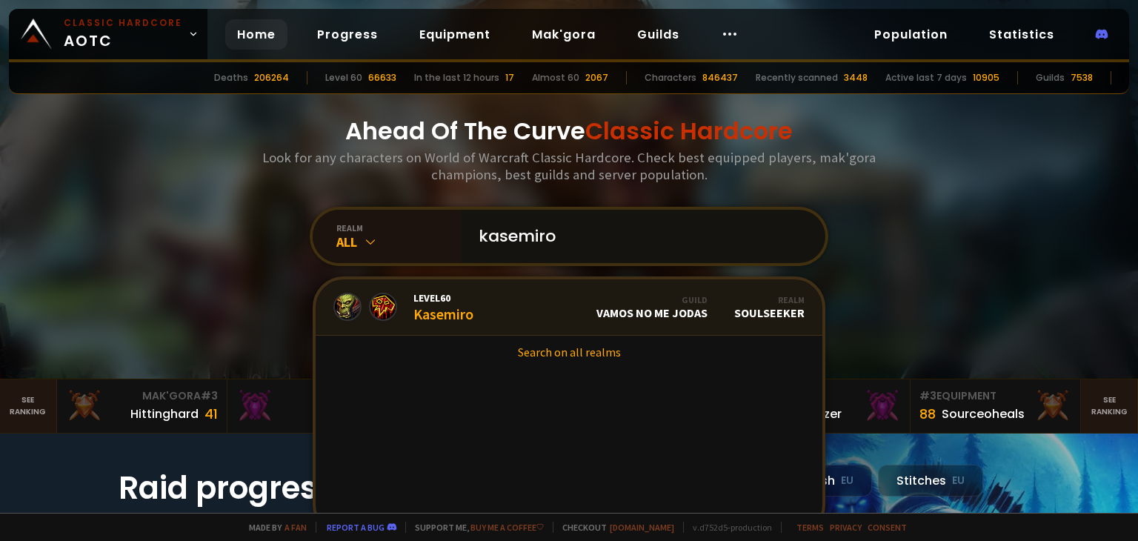
type input "kasemiro"
click at [513, 311] on link "Level 60 Kasemiro Guild Vamos no me jodas Realm Soulseeker" at bounding box center [569, 307] width 507 height 56
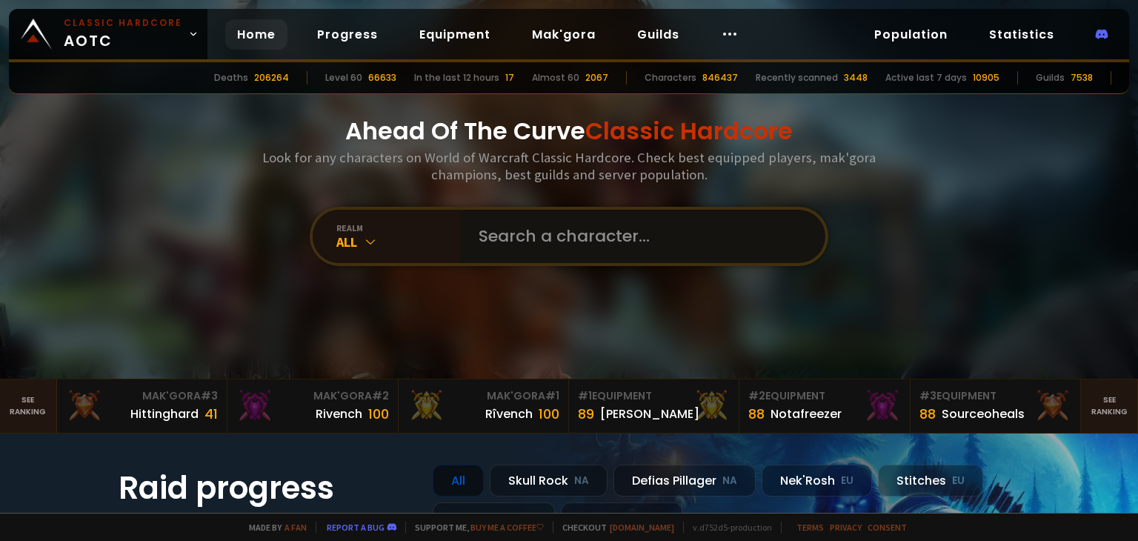
click at [578, 224] on input "text" at bounding box center [639, 236] width 338 height 53
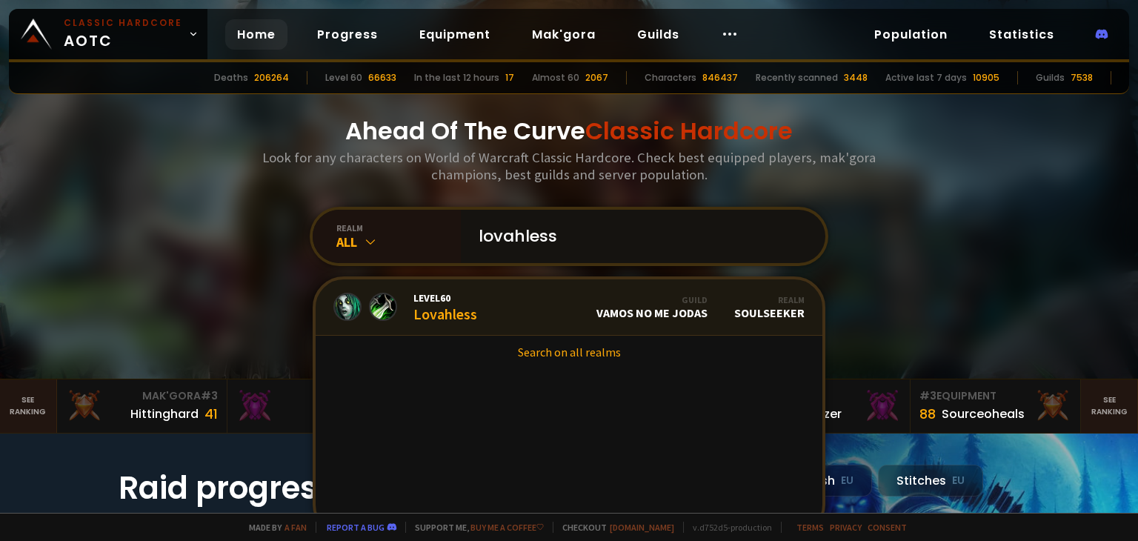
type input "lovahless"
click at [486, 296] on link "Level 60 Lovahless Guild Vamos no me jodas Realm Soulseeker" at bounding box center [569, 307] width 507 height 56
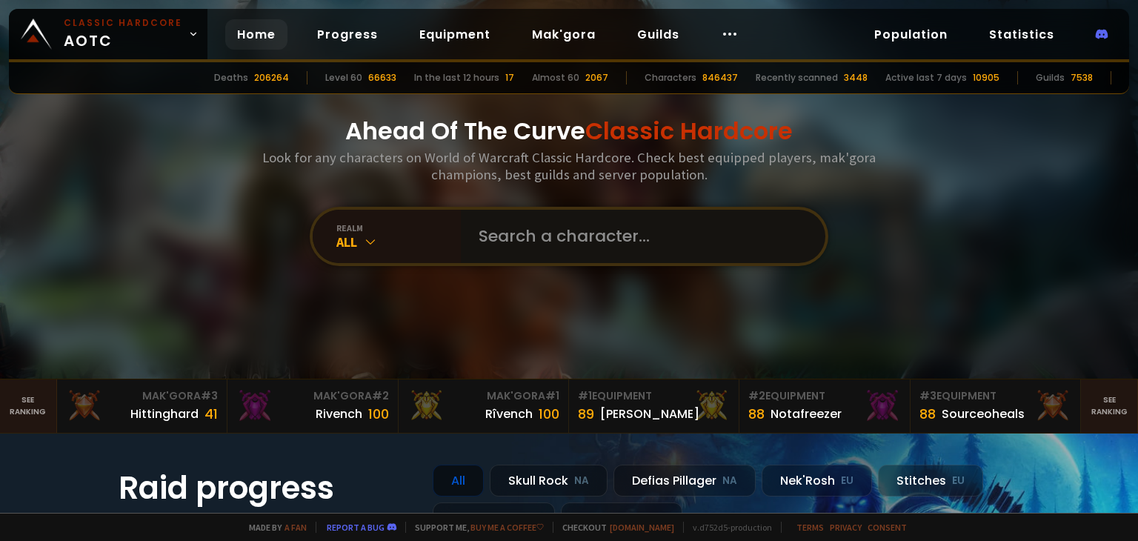
click at [581, 233] on input "text" at bounding box center [639, 236] width 338 height 53
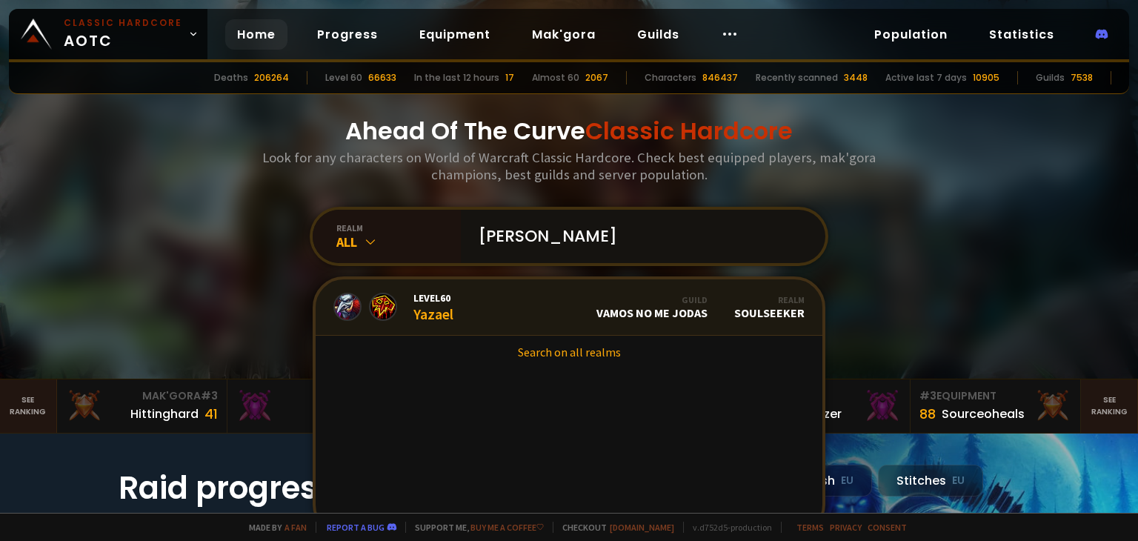
type input "[PERSON_NAME]"
click at [427, 303] on span "Level 60" at bounding box center [433, 297] width 40 height 13
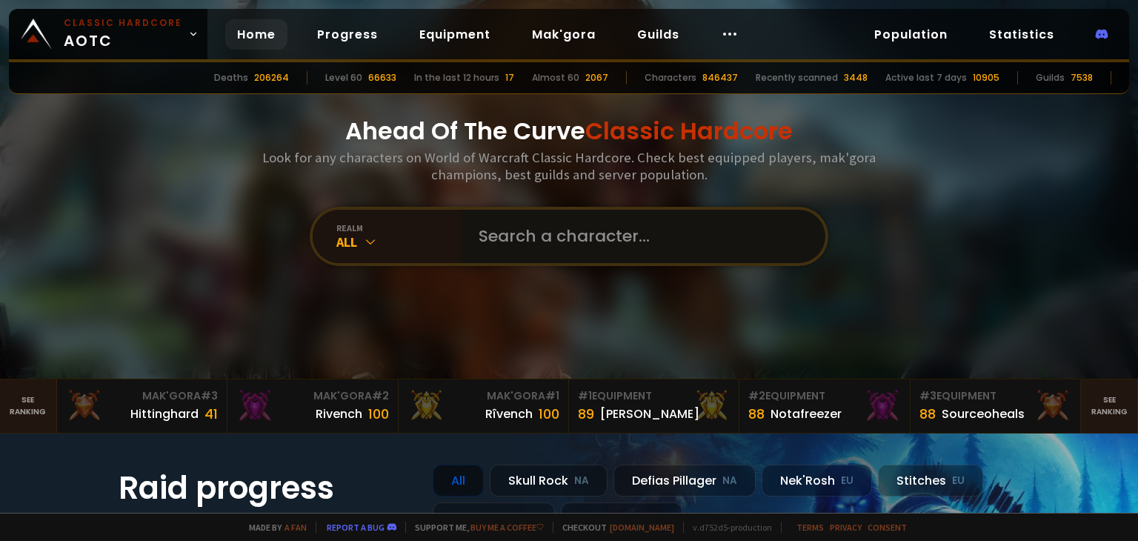
click at [544, 250] on input "text" at bounding box center [639, 236] width 338 height 53
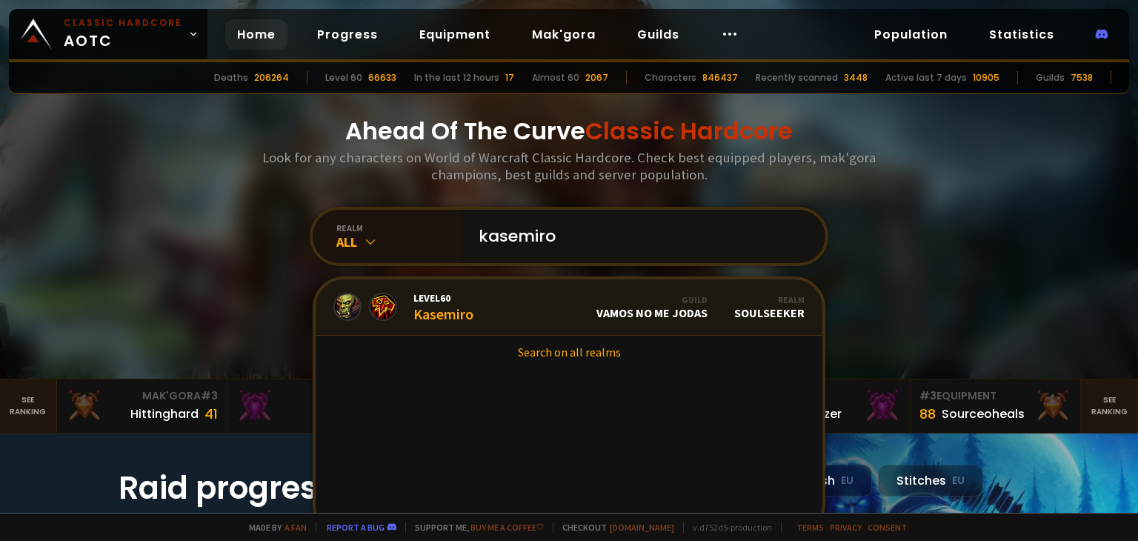
type input "kasemiro"
click at [512, 292] on link "Level 60 Kasemiro Guild Vamos no me jodas Realm Soulseeker" at bounding box center [569, 307] width 507 height 56
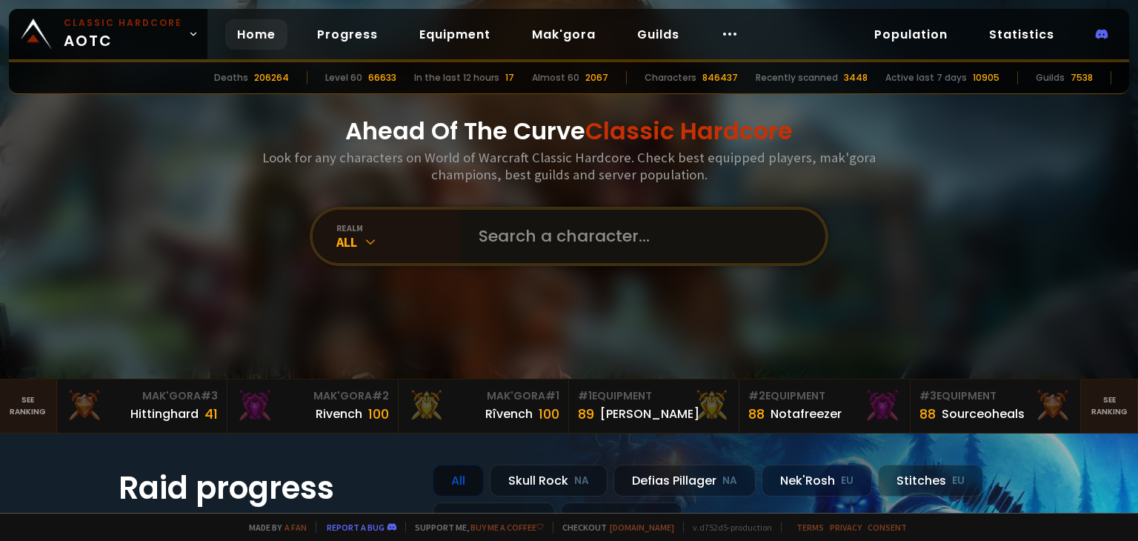
click at [524, 235] on input "text" at bounding box center [639, 236] width 338 height 53
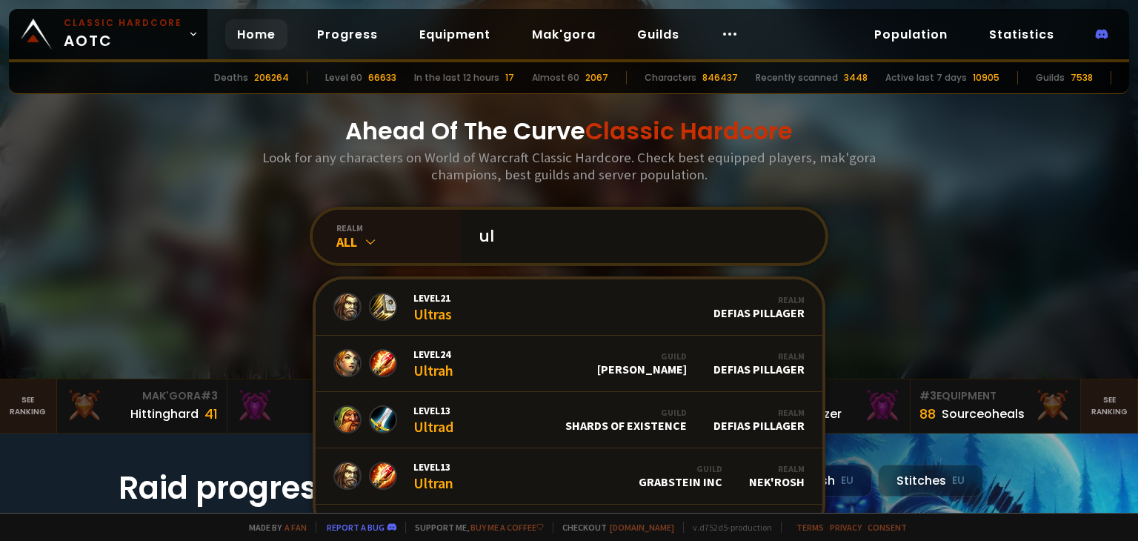
type input "u"
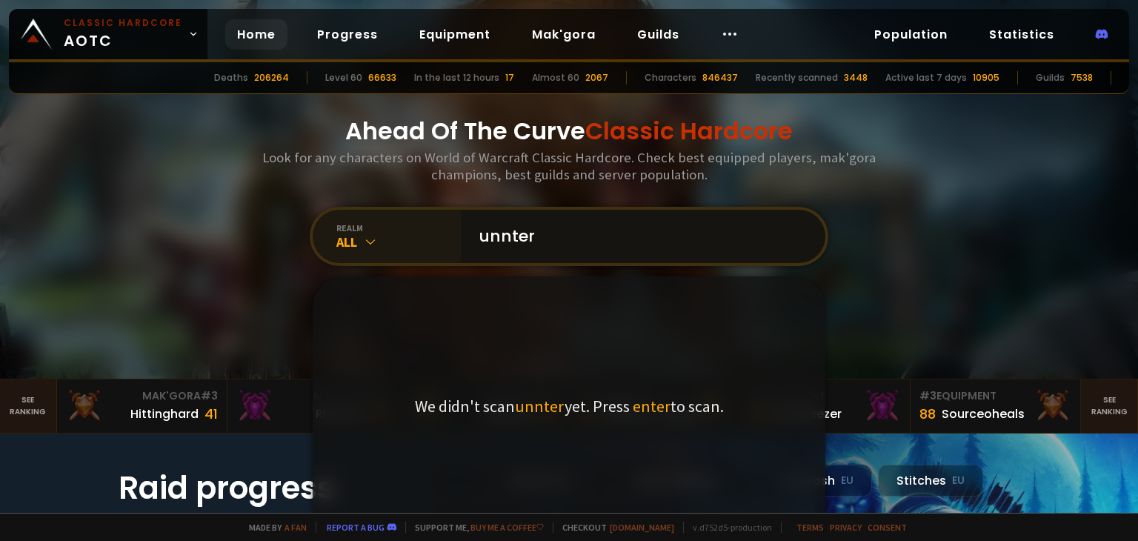
type input "unnter"
click at [363, 243] on icon at bounding box center [370, 241] width 15 height 15
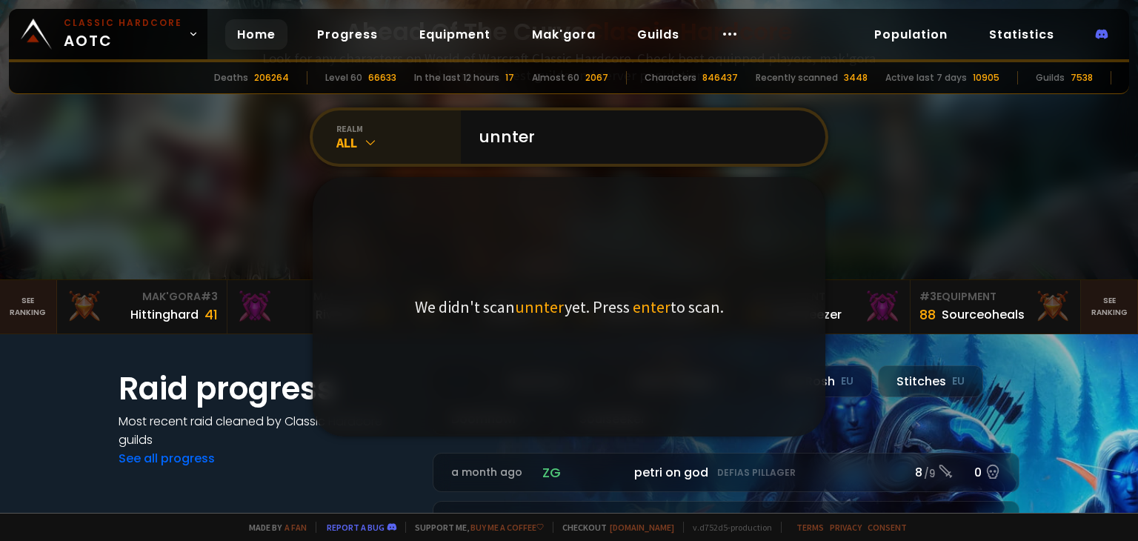
scroll to position [74, 0]
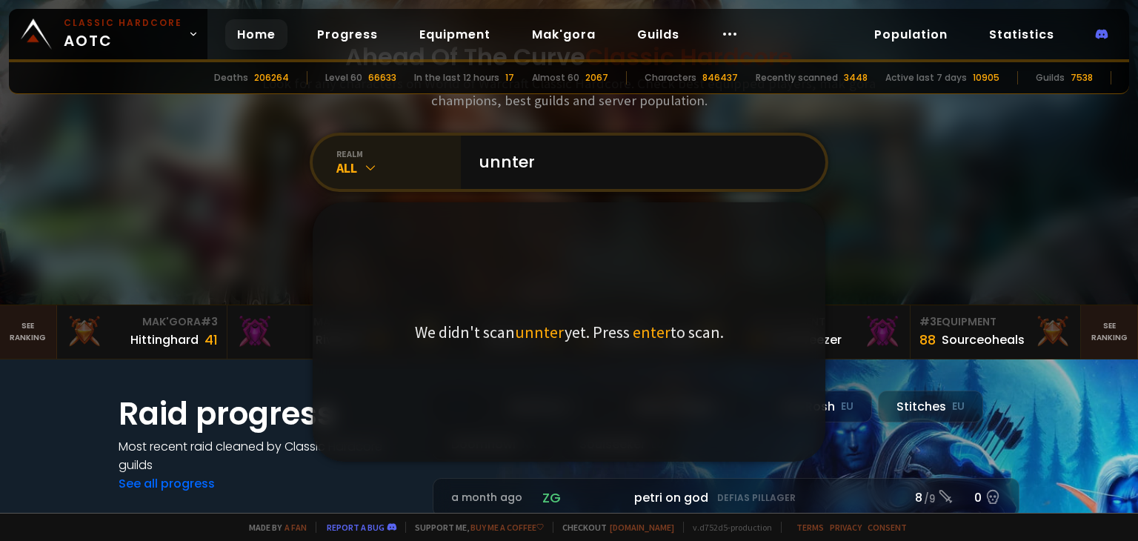
click at [363, 173] on icon at bounding box center [370, 167] width 15 height 15
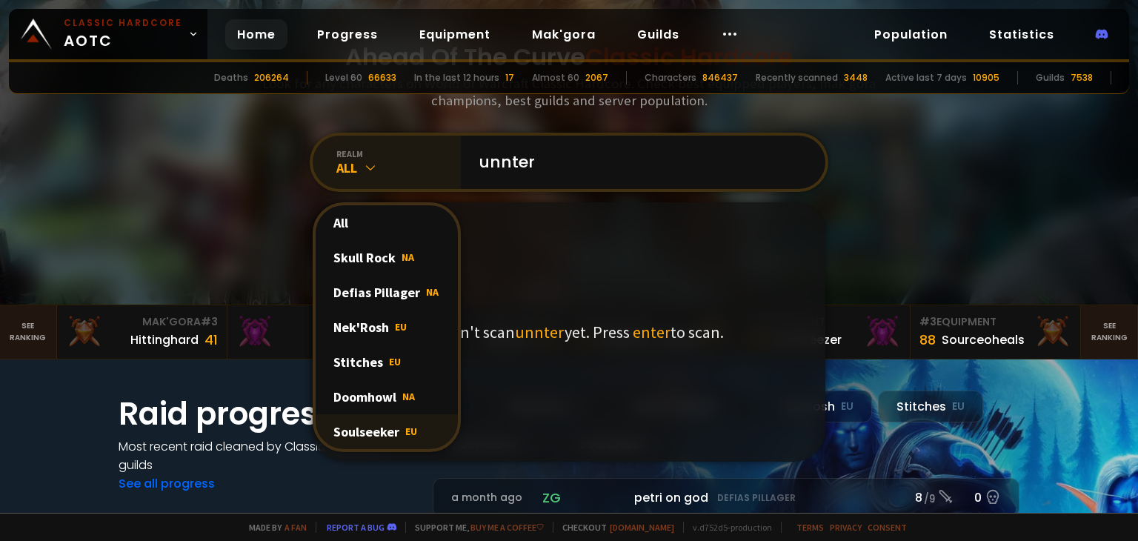
click at [381, 430] on div "Soulseeker EU" at bounding box center [387, 431] width 142 height 35
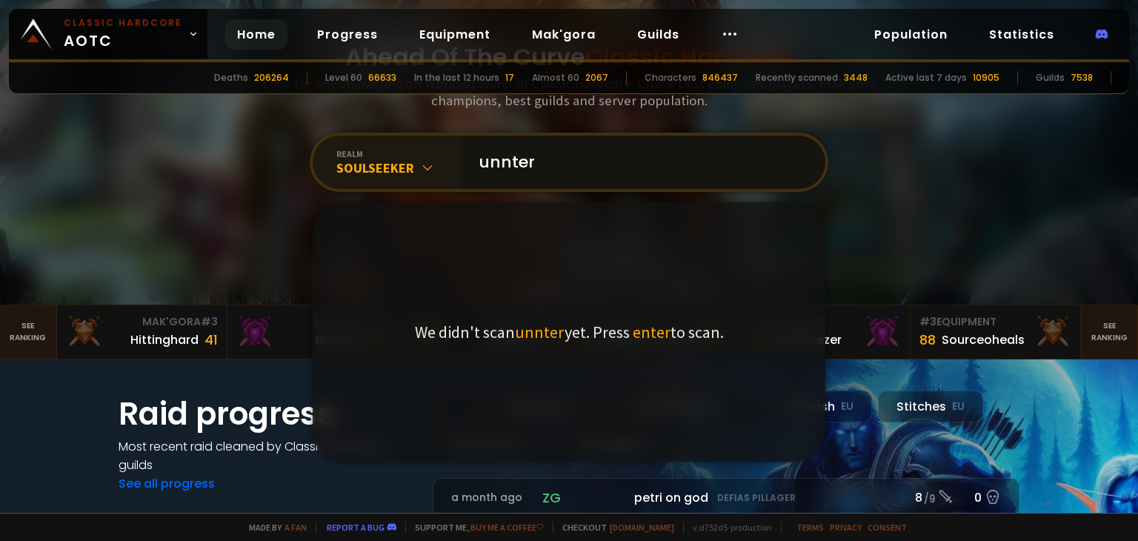
click at [566, 161] on input "unnter" at bounding box center [639, 162] width 338 height 53
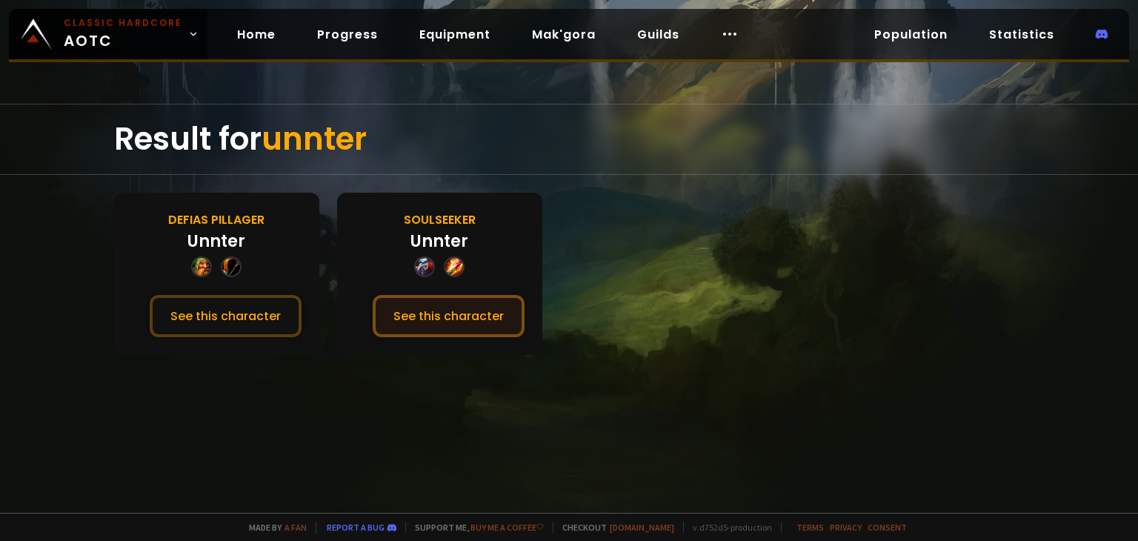
click at [442, 317] on button "See this character" at bounding box center [449, 316] width 152 height 42
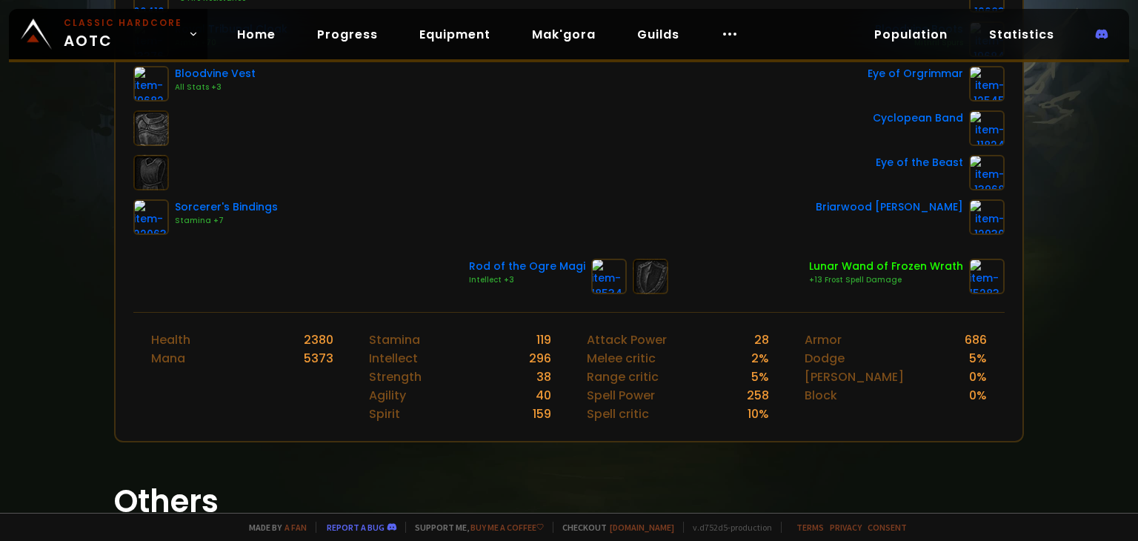
scroll to position [518, 0]
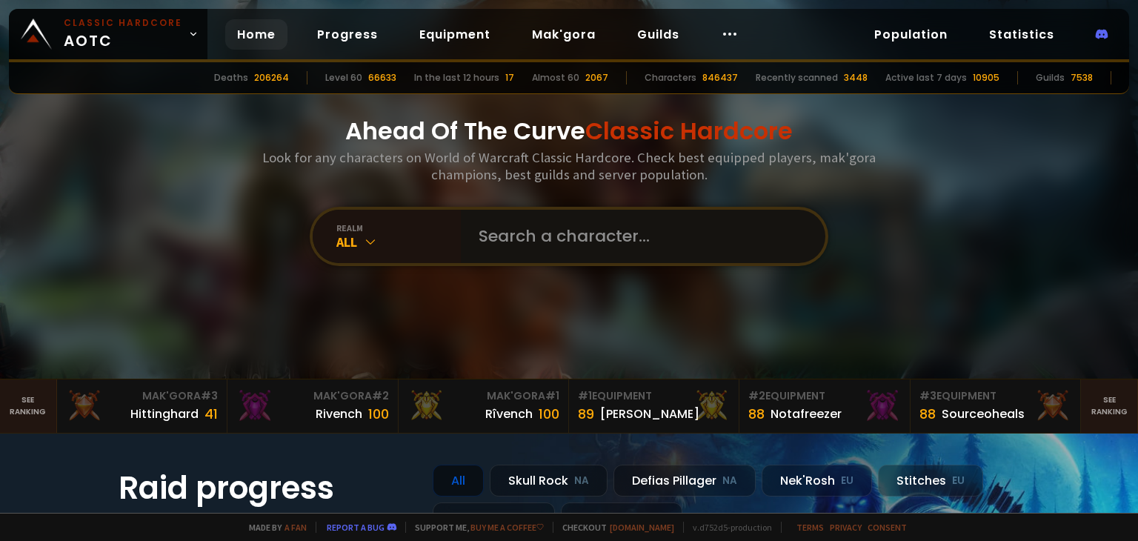
click at [529, 239] on input "text" at bounding box center [639, 236] width 338 height 53
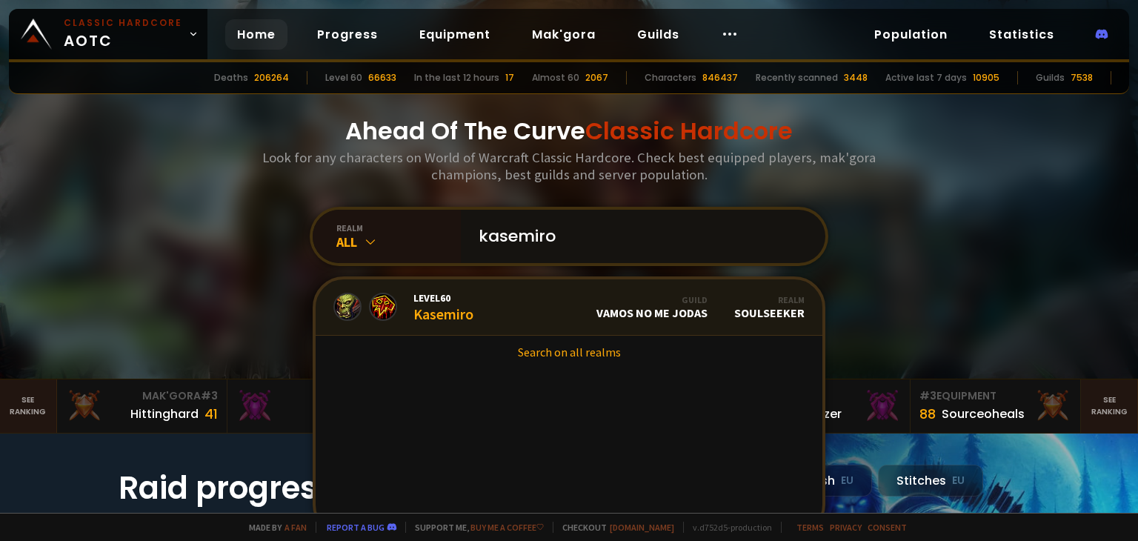
type input "kasemiro"
click at [513, 313] on link "Level 60 Kasemiro Guild Vamos no me jodas Realm Soulseeker" at bounding box center [569, 307] width 507 height 56
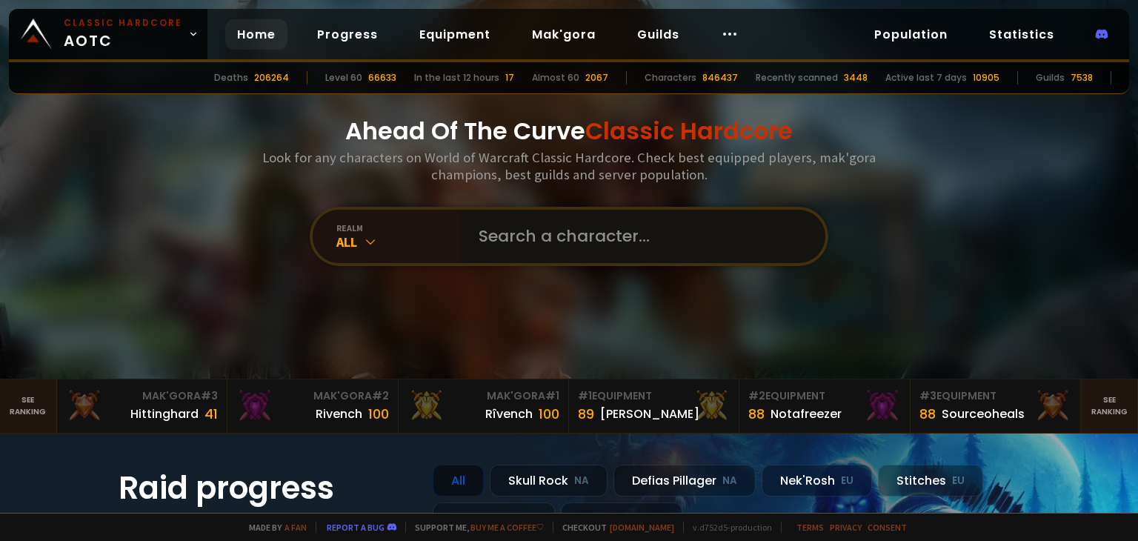
click at [504, 228] on input "text" at bounding box center [639, 236] width 338 height 53
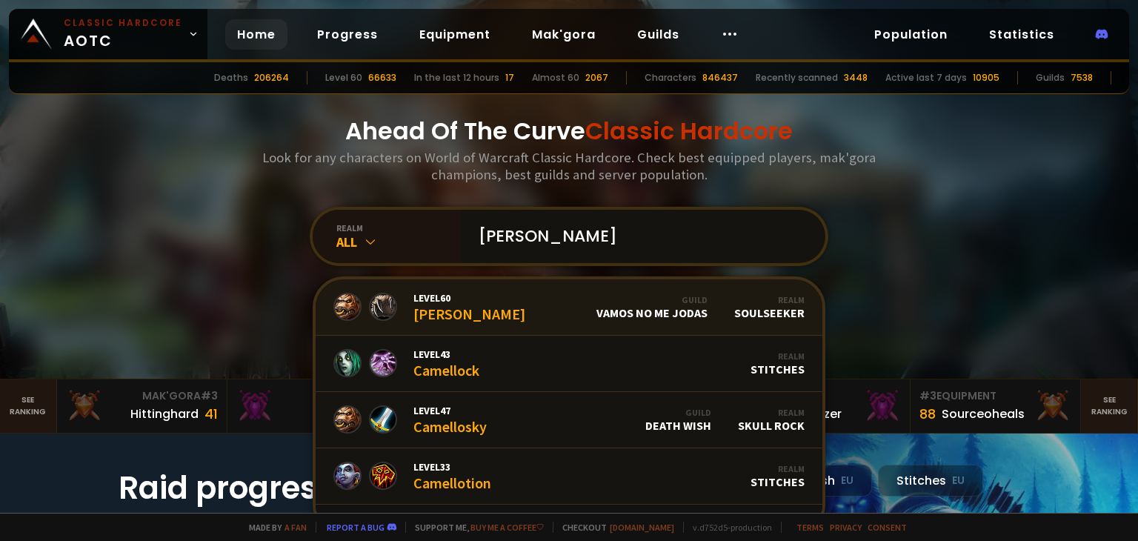
type input "[PERSON_NAME]"
click at [483, 311] on link "Level 60 [PERSON_NAME] Guild Vamos no me jodas Realm Soulseeker" at bounding box center [569, 307] width 507 height 56
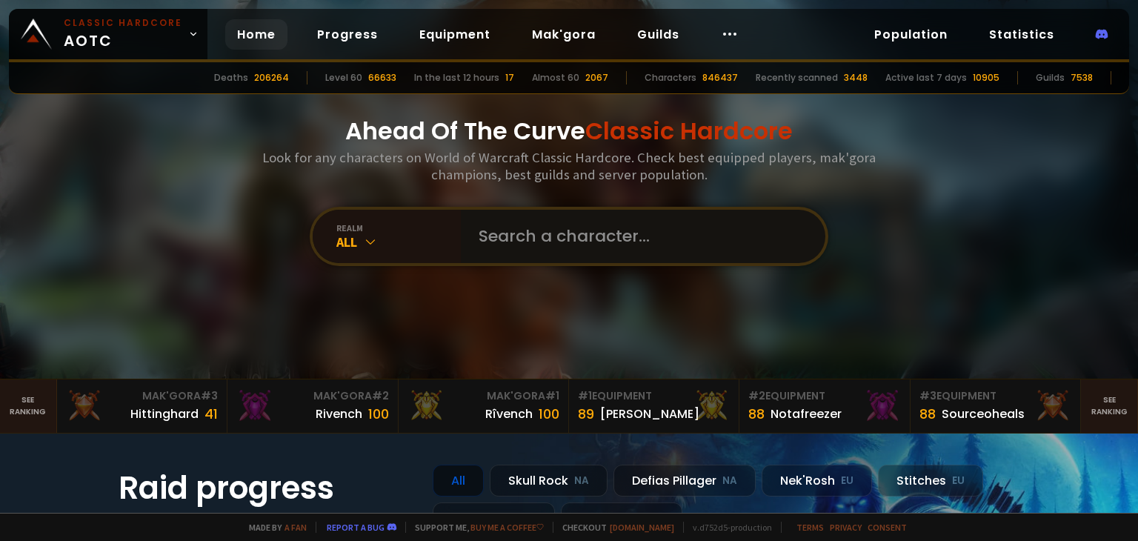
click at [532, 231] on input "text" at bounding box center [639, 236] width 338 height 53
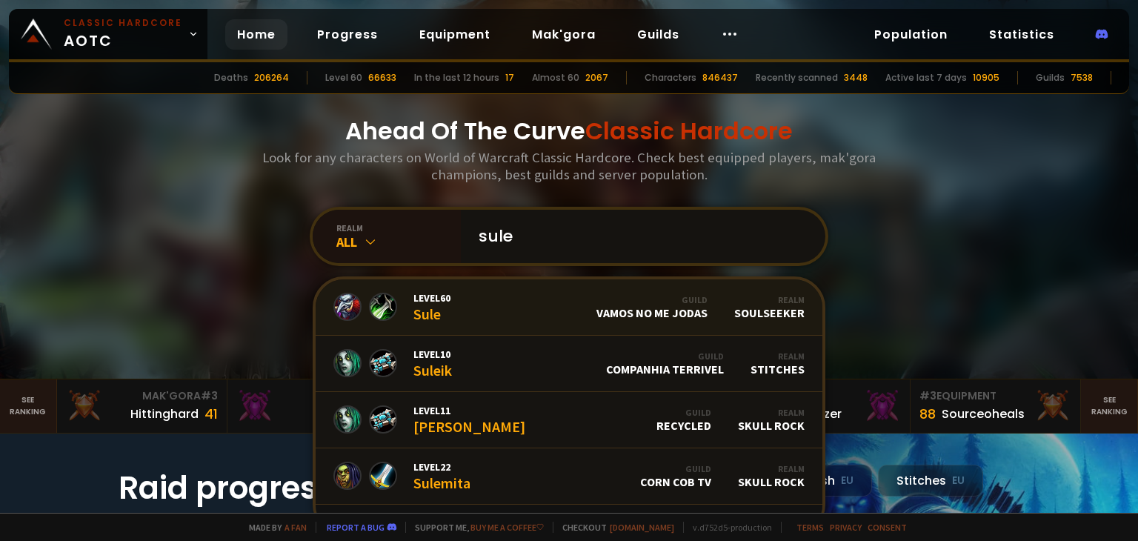
type input "sule"
click at [596, 306] on div "Guild Vamos no me jodas" at bounding box center [651, 307] width 111 height 26
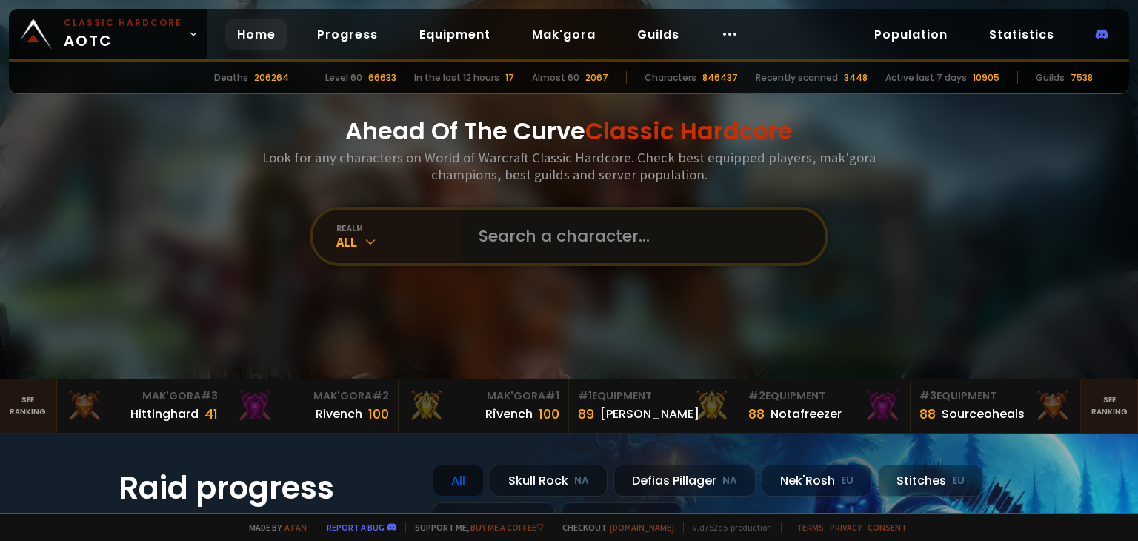
click at [560, 243] on input "text" at bounding box center [639, 236] width 338 height 53
click at [559, 241] on input "text" at bounding box center [639, 236] width 338 height 53
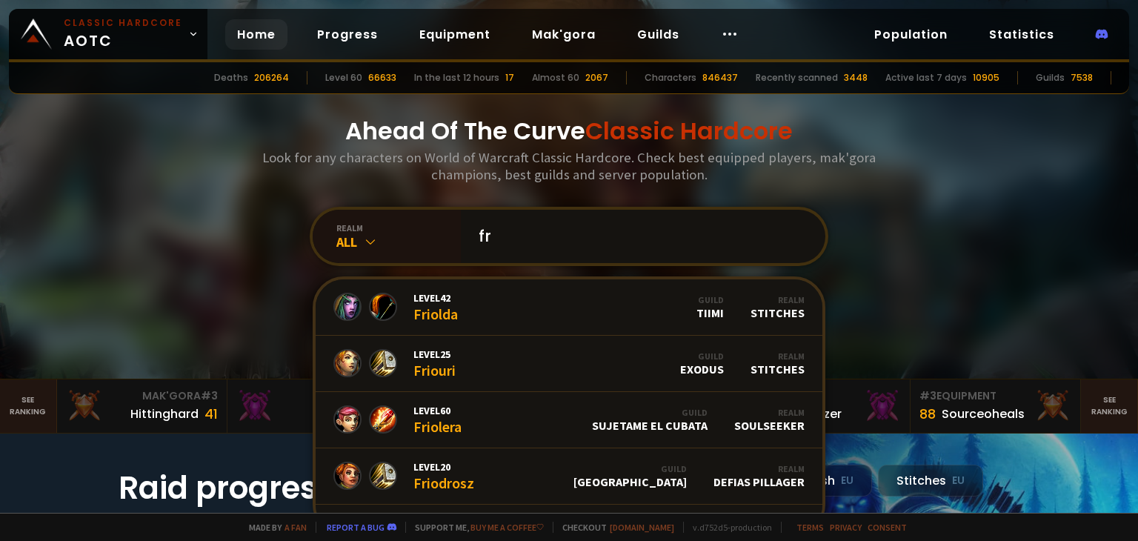
type input "f"
